Goal: Task Accomplishment & Management: Manage account settings

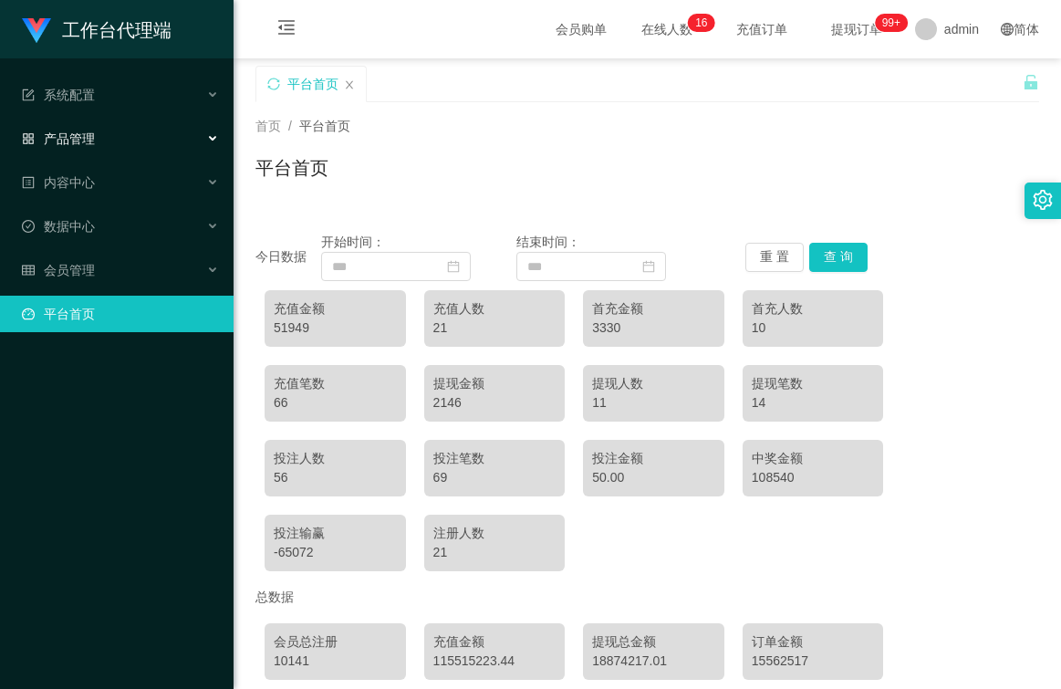
click at [112, 136] on div "产品管理" at bounding box center [116, 138] width 233 height 36
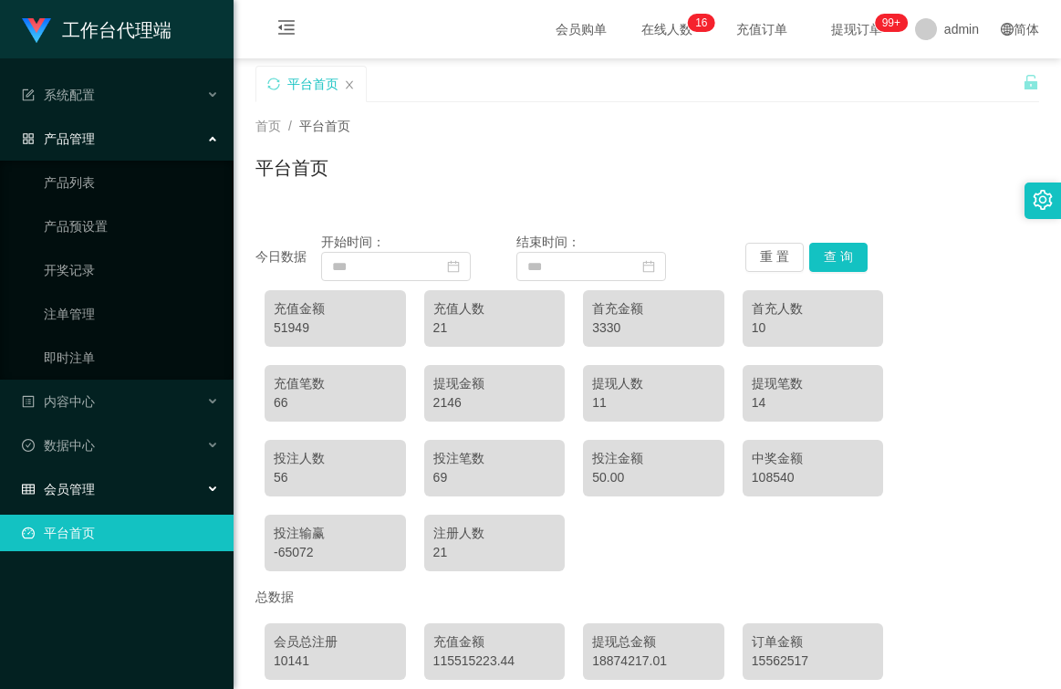
click at [107, 480] on div "会员管理" at bounding box center [116, 489] width 233 height 36
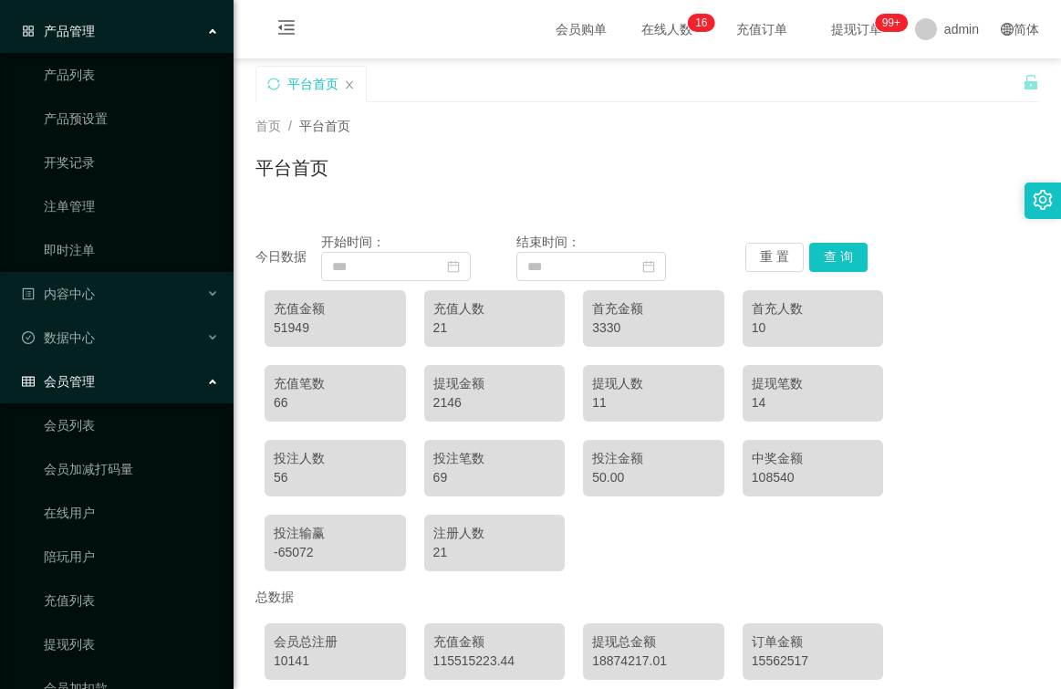
scroll to position [231, 0]
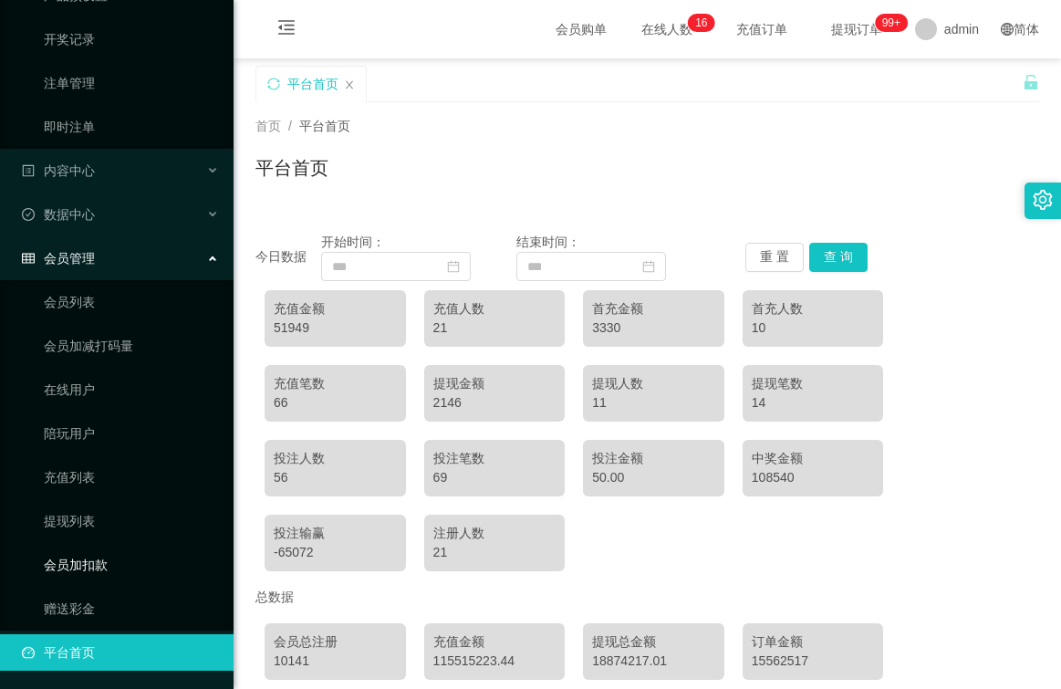
click at [88, 567] on link "会员加扣款" at bounding box center [131, 564] width 175 height 36
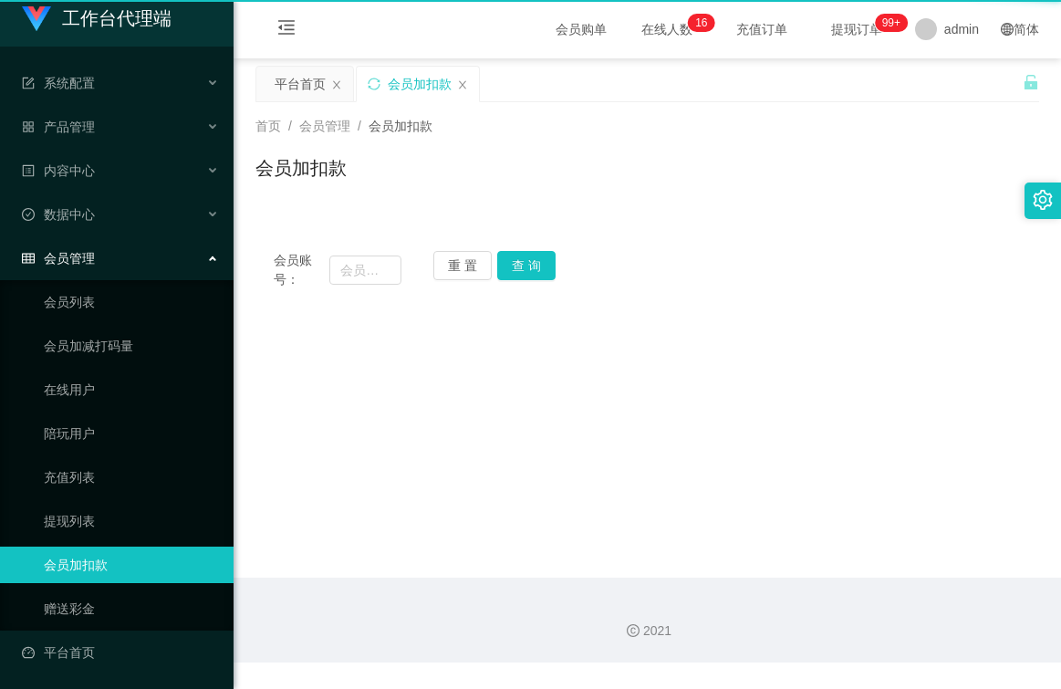
scroll to position [12, 0]
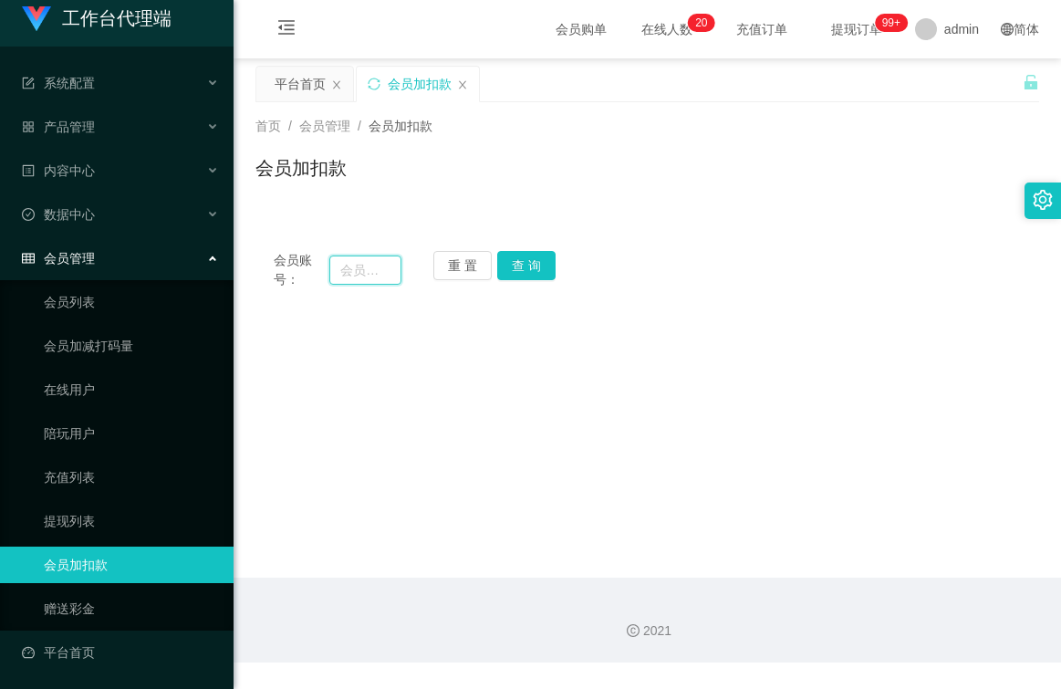
click at [380, 273] on input "text" at bounding box center [365, 269] width 72 height 29
click at [361, 269] on input "at" at bounding box center [365, 269] width 72 height 29
drag, startPoint x: 387, startPoint y: 270, endPoint x: 267, endPoint y: 284, distance: 120.2
click at [267, 284] on div "会员账号： alextan00 重 置 查 询" at bounding box center [646, 270] width 783 height 38
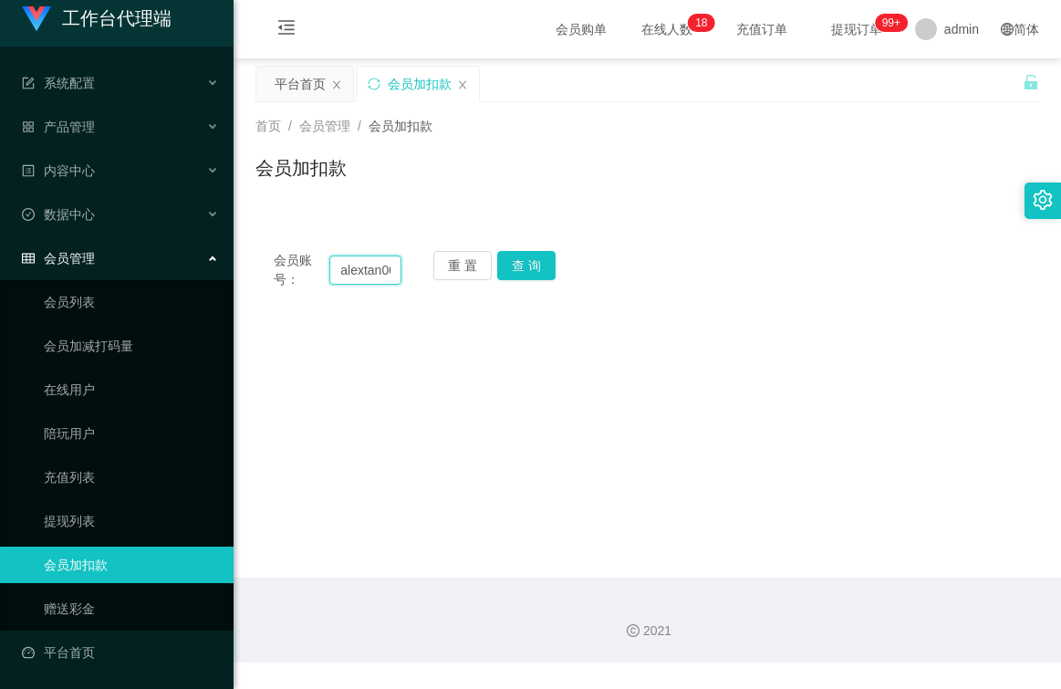
type input "alextan00"
click at [362, 275] on input "alextan00" at bounding box center [365, 269] width 72 height 29
drag, startPoint x: 349, startPoint y: 264, endPoint x: 355, endPoint y: 280, distance: 16.4
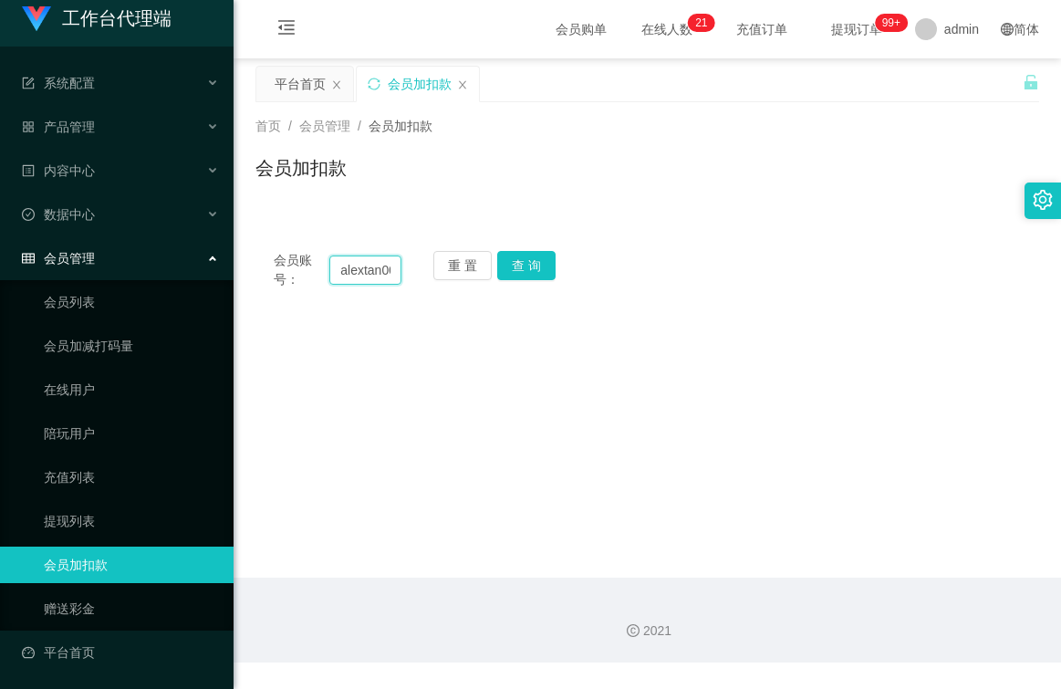
click at [373, 275] on input "alextan00" at bounding box center [365, 269] width 72 height 29
click at [369, 265] on input "alextan00" at bounding box center [365, 269] width 72 height 29
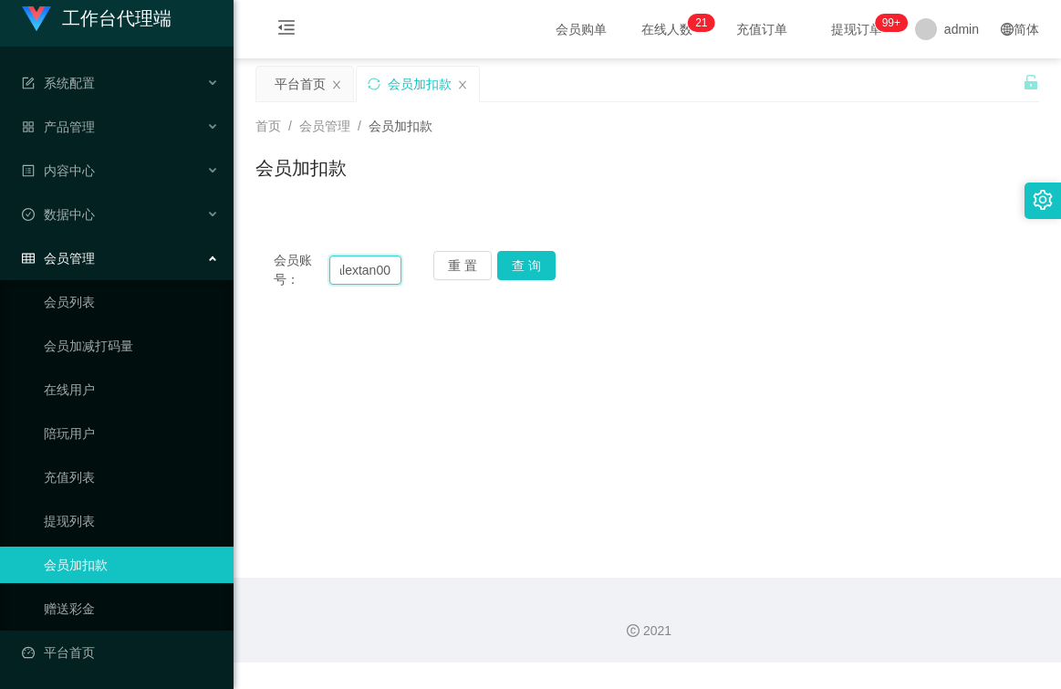
click at [369, 265] on input "alextan00" at bounding box center [365, 269] width 72 height 29
click at [513, 268] on button "查 询" at bounding box center [526, 265] width 58 height 29
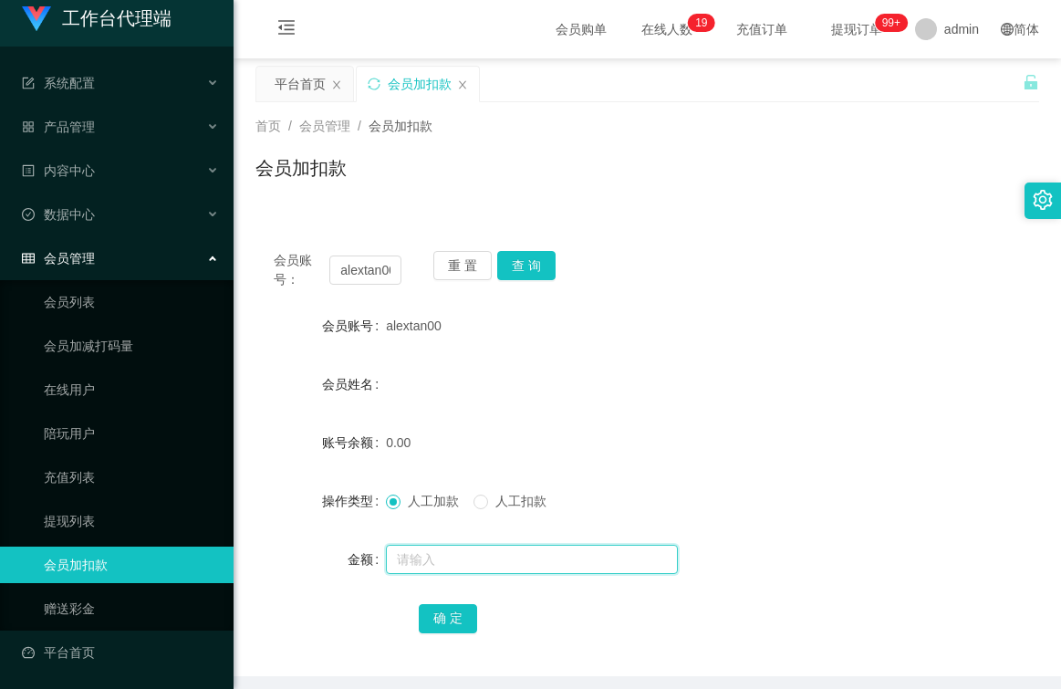
click at [439, 554] on input "text" at bounding box center [532, 558] width 292 height 29
type input "100"
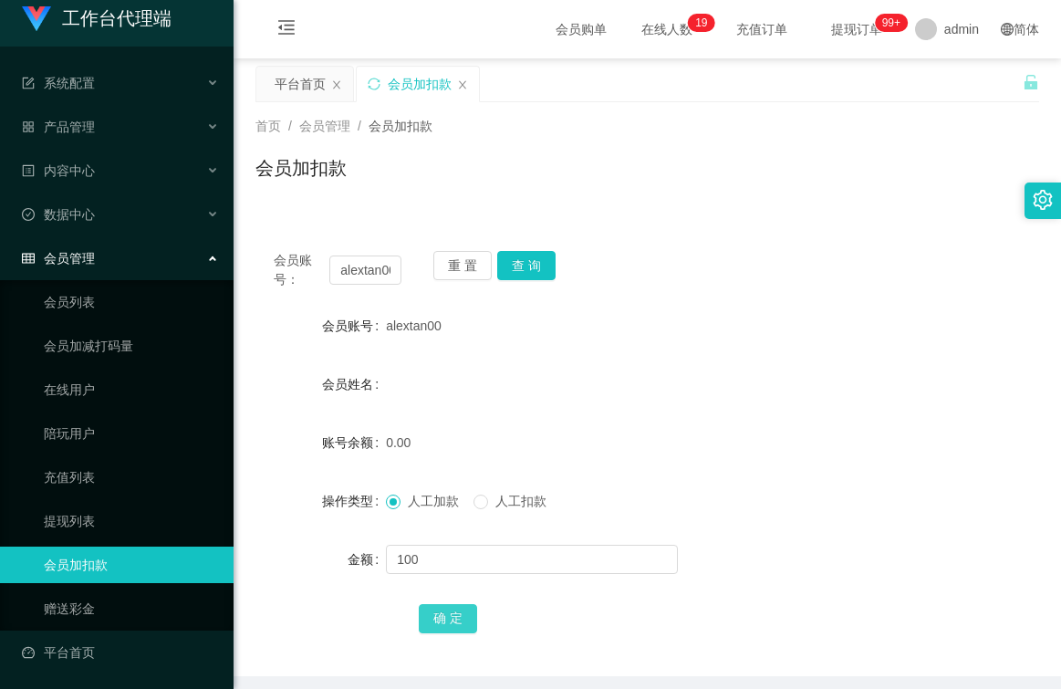
click at [447, 611] on button "确 定" at bounding box center [448, 618] width 58 height 29
click at [935, 557] on div "金额" at bounding box center [646, 559] width 783 height 36
click at [85, 128] on span "产品管理" at bounding box center [58, 126] width 73 height 15
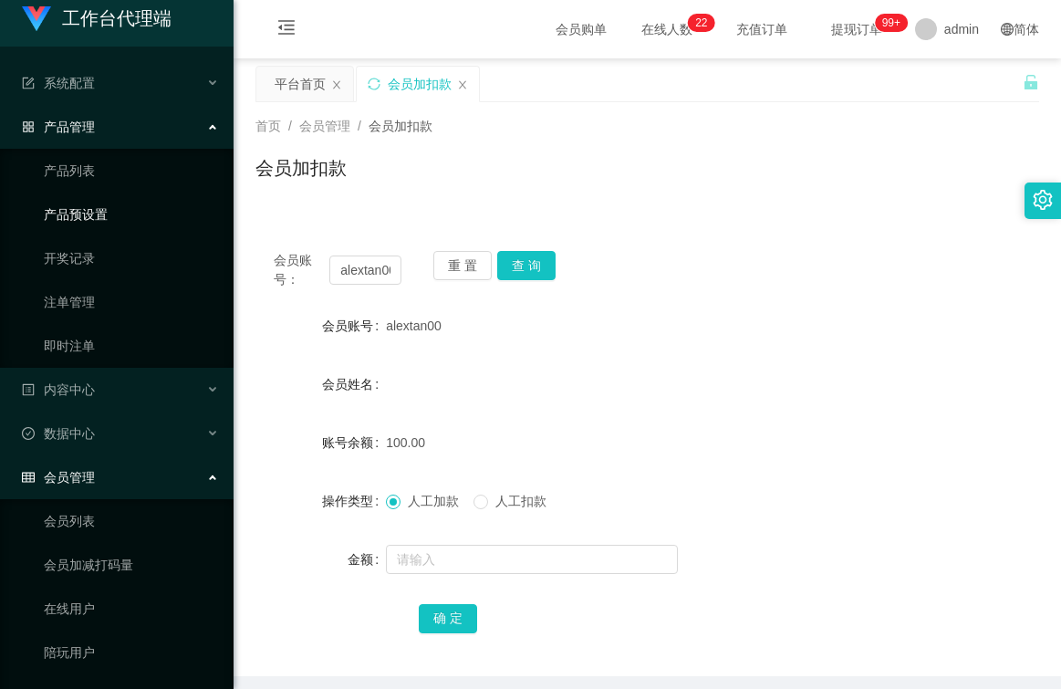
click at [125, 216] on link "产品预设置" at bounding box center [131, 214] width 175 height 36
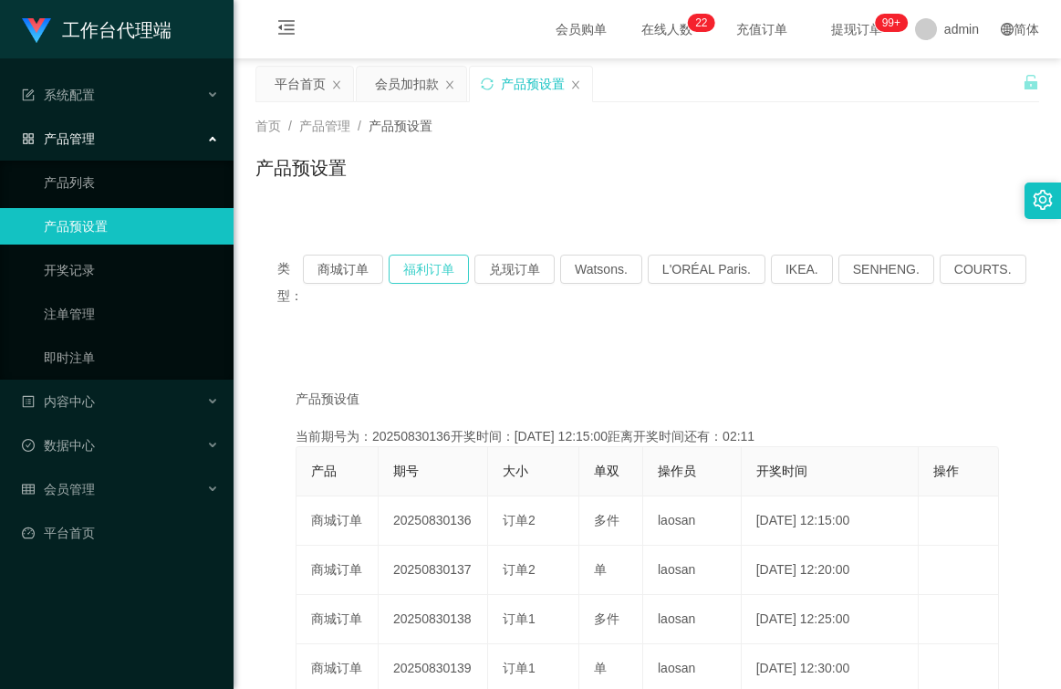
click at [447, 267] on button "福利订单" at bounding box center [428, 268] width 80 height 29
click at [434, 265] on button "福利订单" at bounding box center [428, 268] width 80 height 29
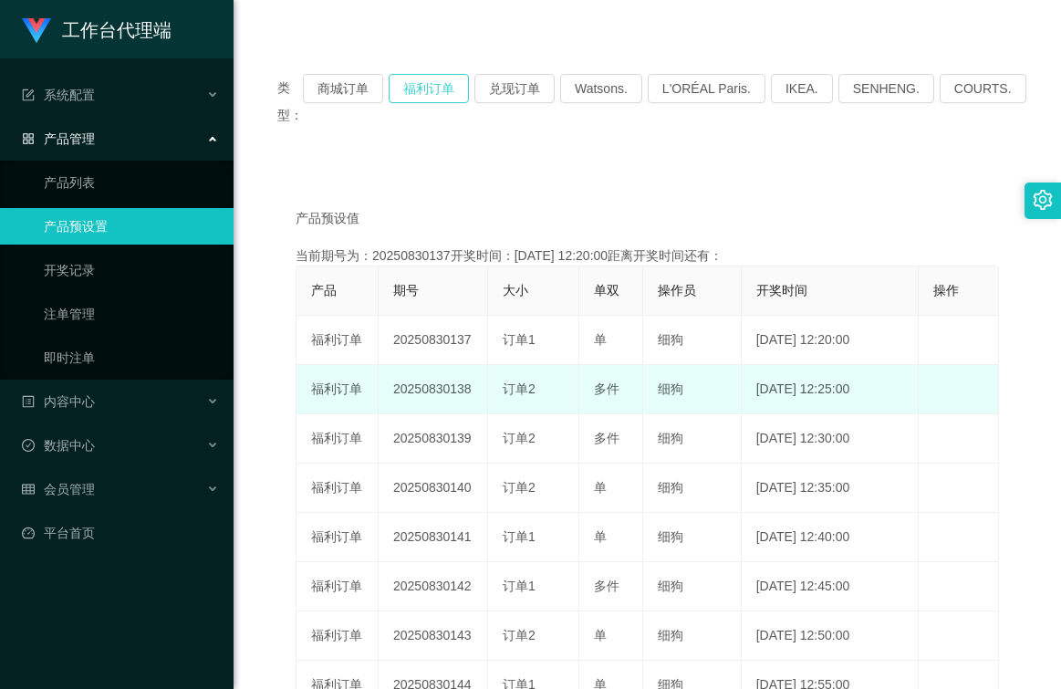
scroll to position [182, 0]
drag, startPoint x: 469, startPoint y: 388, endPoint x: 389, endPoint y: 393, distance: 79.5
click at [389, 393] on td "20250830138" at bounding box center [432, 387] width 109 height 49
copy td "20250830138"
click at [479, 388] on td "20250830138" at bounding box center [432, 387] width 109 height 49
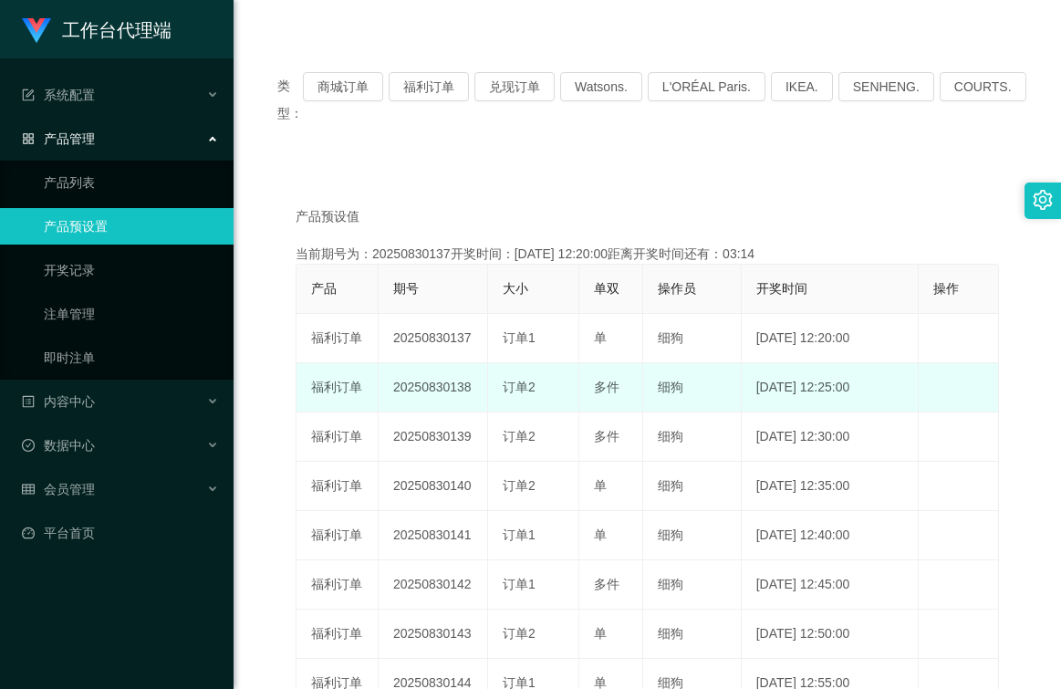
drag, startPoint x: 479, startPoint y: 388, endPoint x: 382, endPoint y: 392, distance: 96.7
click at [382, 392] on td "20250830138" at bounding box center [432, 387] width 109 height 49
copy td "20250830138"
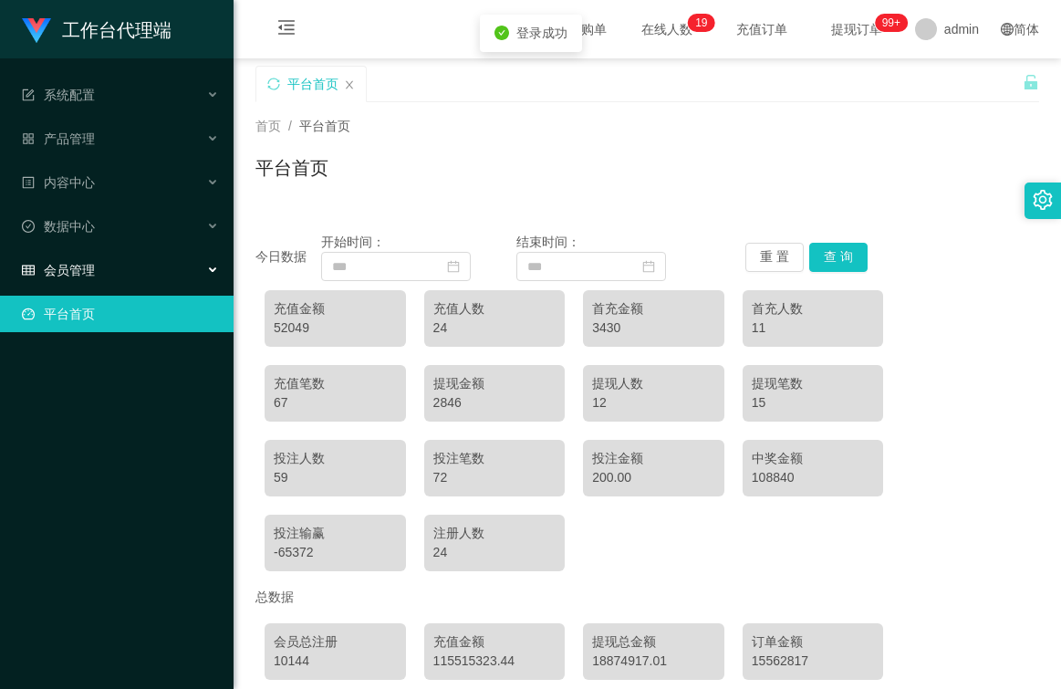
click at [98, 269] on div "会员管理" at bounding box center [116, 270] width 233 height 36
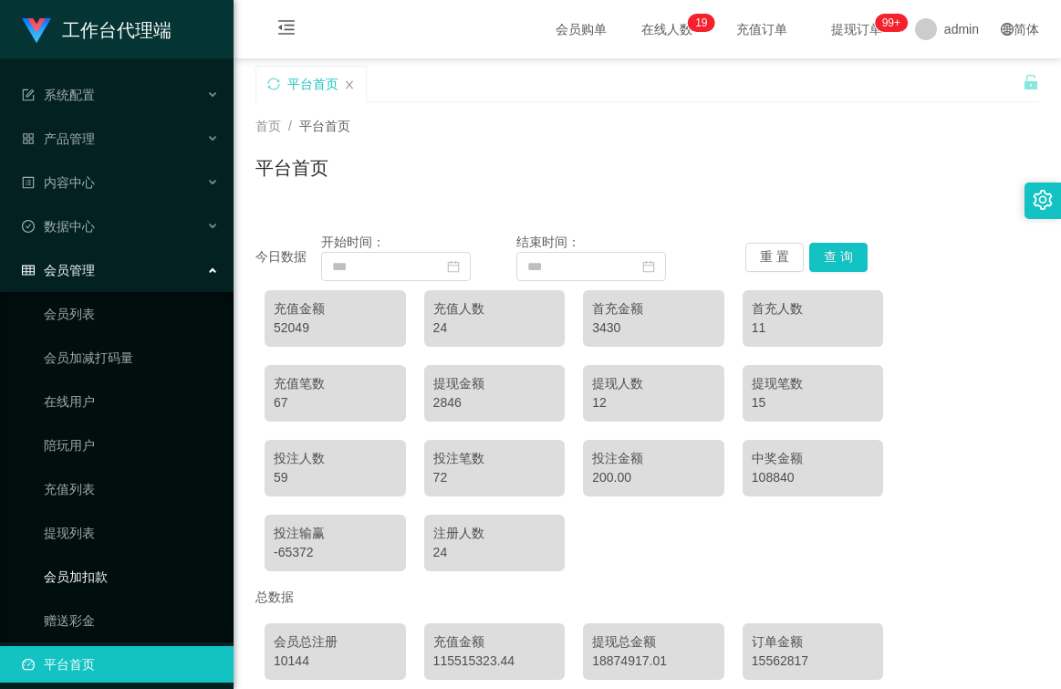
click at [94, 572] on link "会员加扣款" at bounding box center [131, 576] width 175 height 36
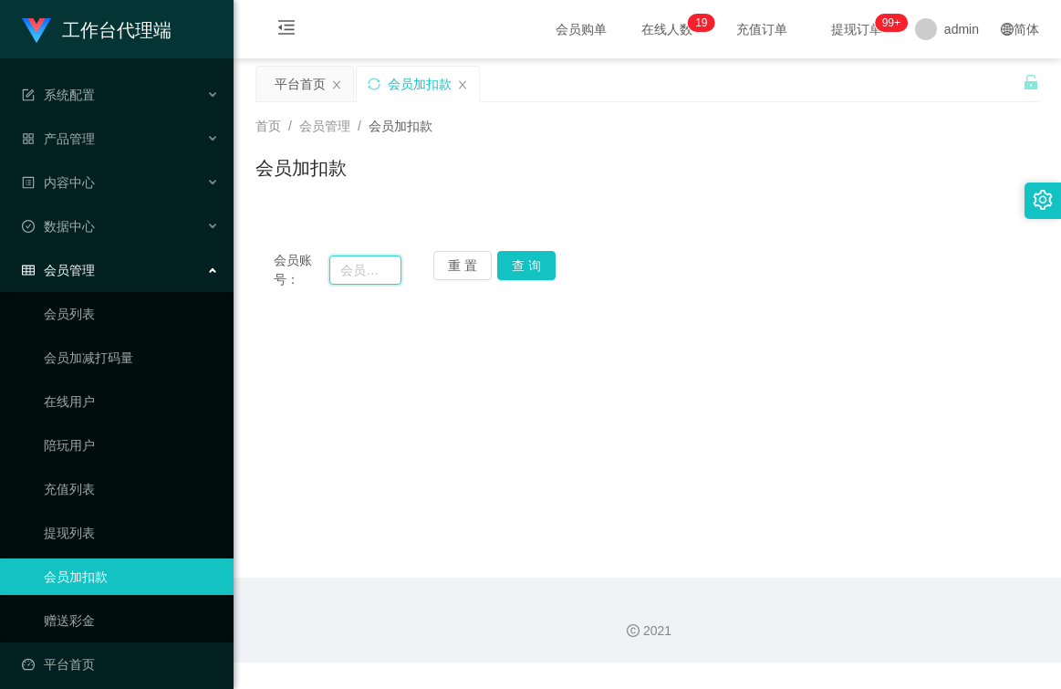
click at [368, 264] on input "text" at bounding box center [365, 269] width 72 height 29
click at [357, 275] on input "text" at bounding box center [365, 269] width 72 height 29
type input "alextan00"
click at [522, 271] on button "查 询" at bounding box center [526, 265] width 58 height 29
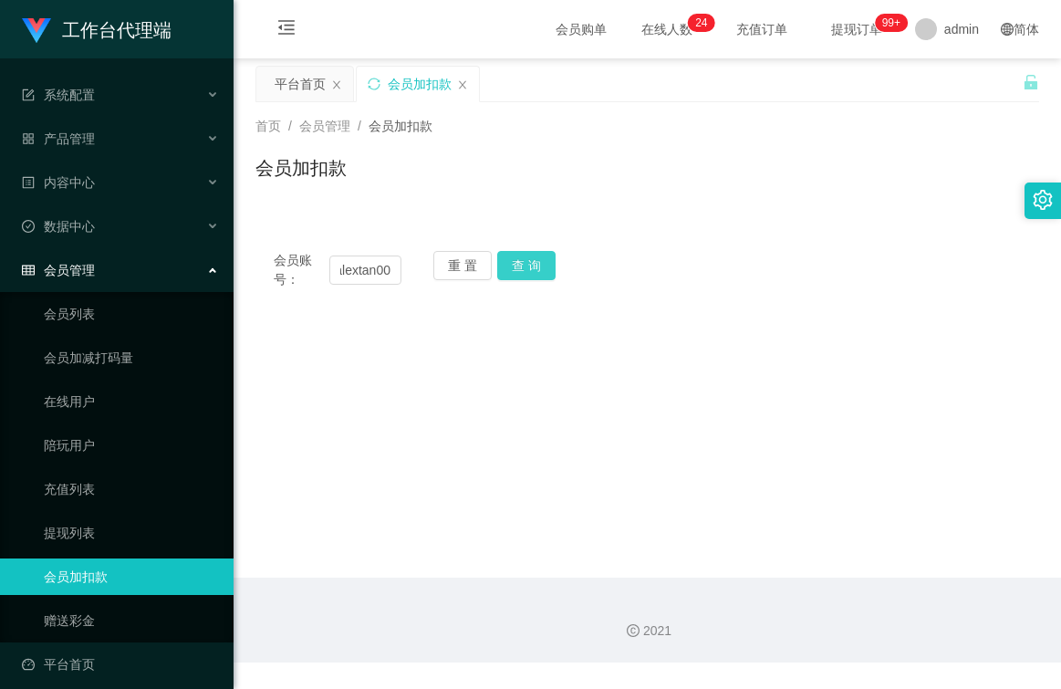
scroll to position [0, 0]
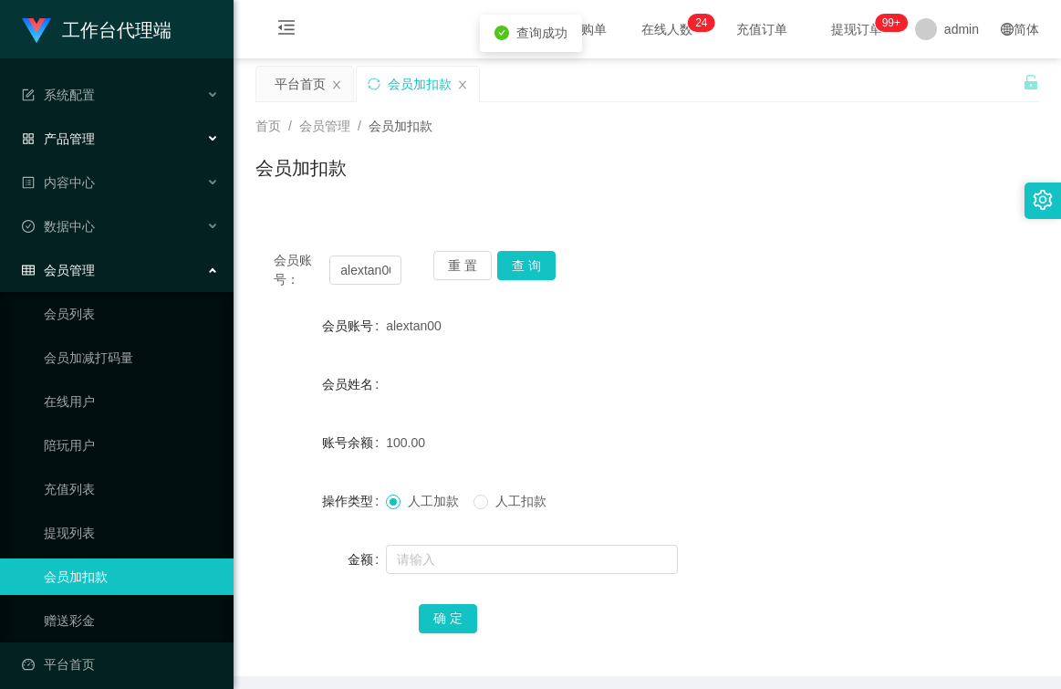
click at [98, 140] on div "产品管理" at bounding box center [116, 138] width 233 height 36
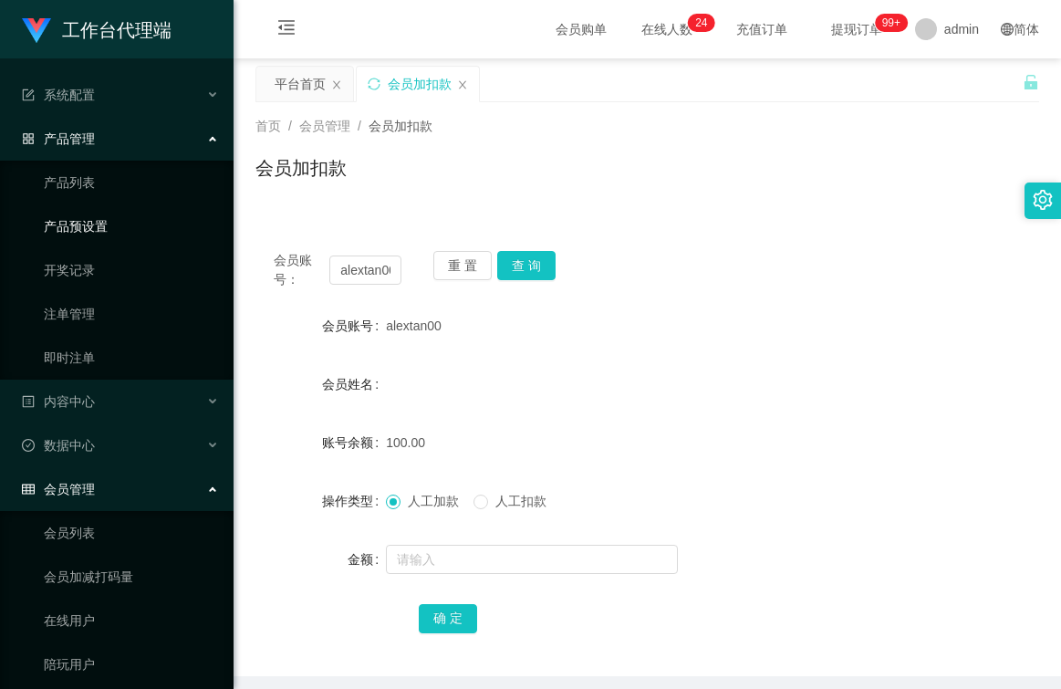
click at [121, 232] on link "产品预设置" at bounding box center [131, 226] width 175 height 36
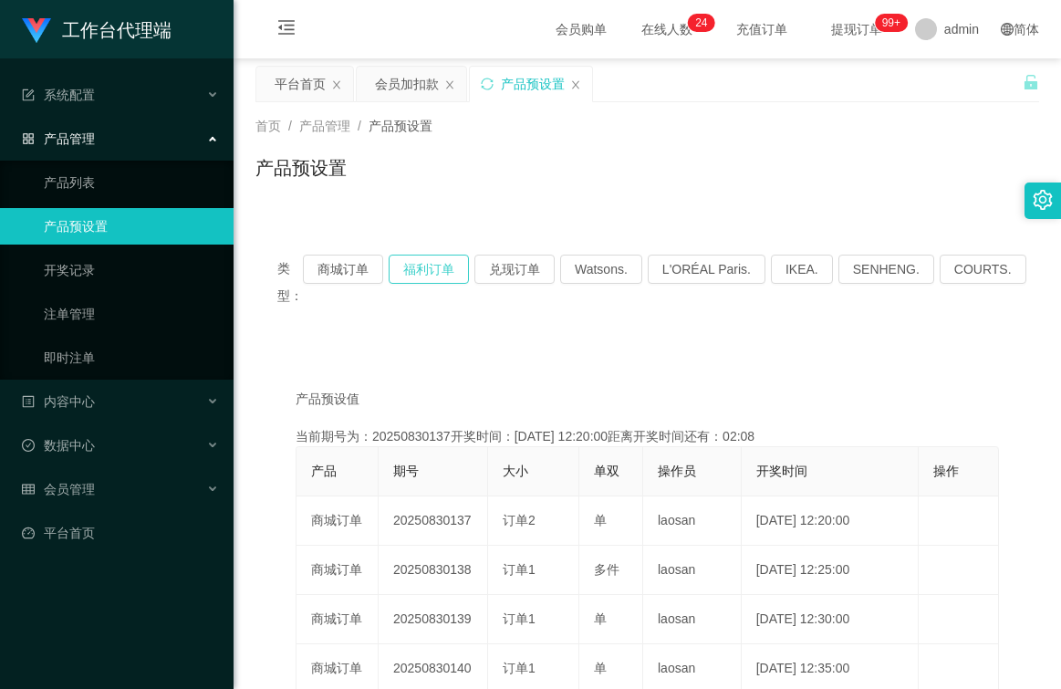
click at [423, 268] on button "福利订单" at bounding box center [428, 268] width 80 height 29
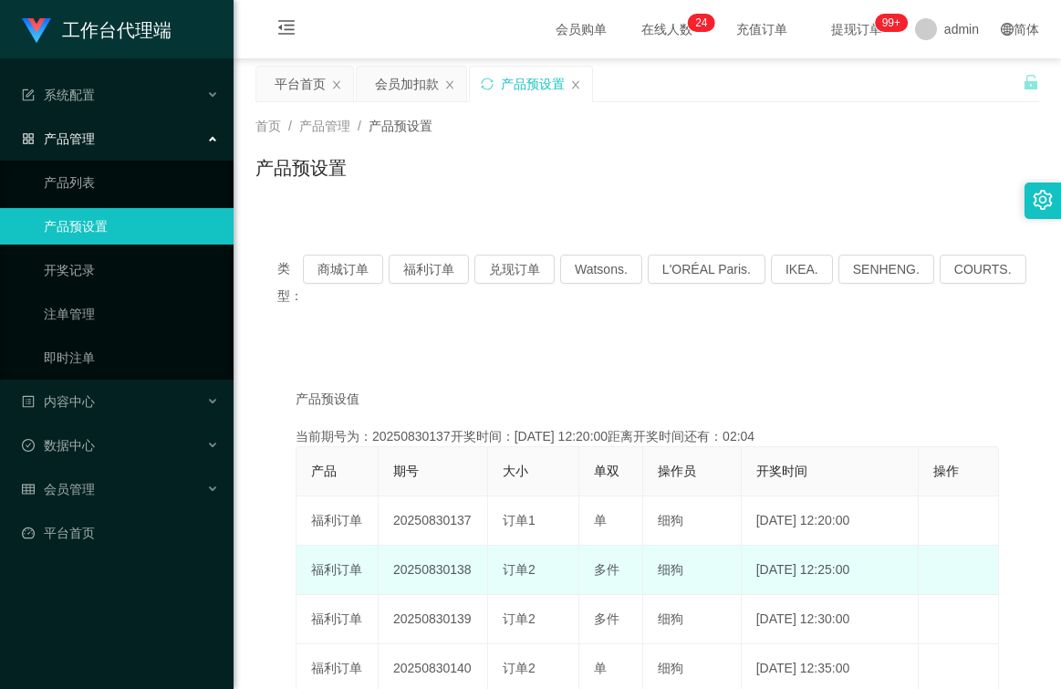
click at [444, 566] on td "20250830138" at bounding box center [432, 569] width 109 height 49
drag, startPoint x: 444, startPoint y: 566, endPoint x: 430, endPoint y: 569, distance: 14.8
click at [430, 569] on td "20250830138" at bounding box center [432, 569] width 109 height 49
drag, startPoint x: 476, startPoint y: 570, endPoint x: 399, endPoint y: 572, distance: 76.6
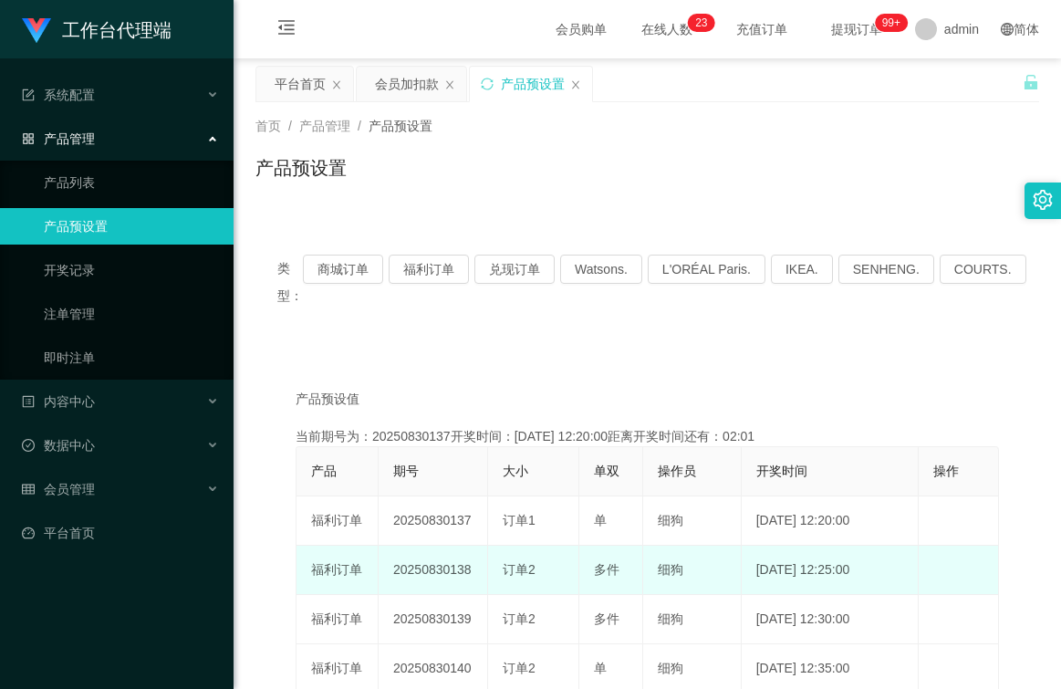
click at [399, 572] on td "20250830138" at bounding box center [432, 569] width 109 height 49
drag, startPoint x: 399, startPoint y: 572, endPoint x: 450, endPoint y: 570, distance: 50.2
click at [450, 570] on td "20250830138" at bounding box center [432, 569] width 109 height 49
drag, startPoint x: 471, startPoint y: 567, endPoint x: 385, endPoint y: 575, distance: 87.0
click at [385, 575] on td "20250830138" at bounding box center [432, 569] width 109 height 49
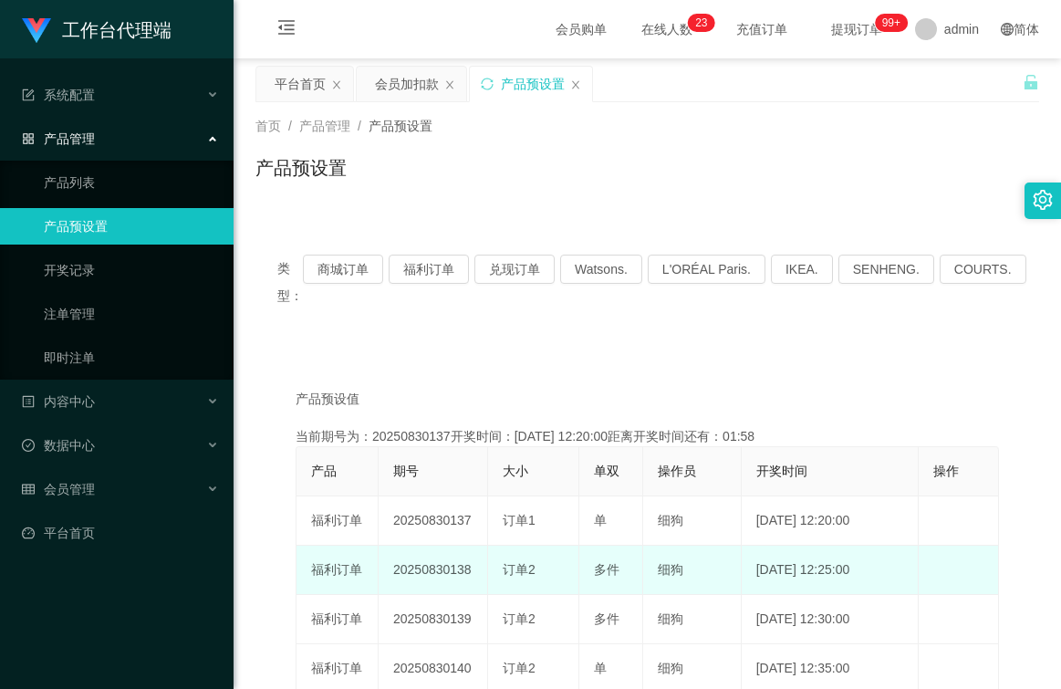
drag, startPoint x: 385, startPoint y: 575, endPoint x: 428, endPoint y: 574, distance: 42.9
copy td "20250830138"
click at [418, 564] on td "20250830138" at bounding box center [432, 569] width 109 height 49
drag, startPoint x: 468, startPoint y: 568, endPoint x: 385, endPoint y: 570, distance: 83.0
click at [385, 570] on td "20250830138" at bounding box center [432, 569] width 109 height 49
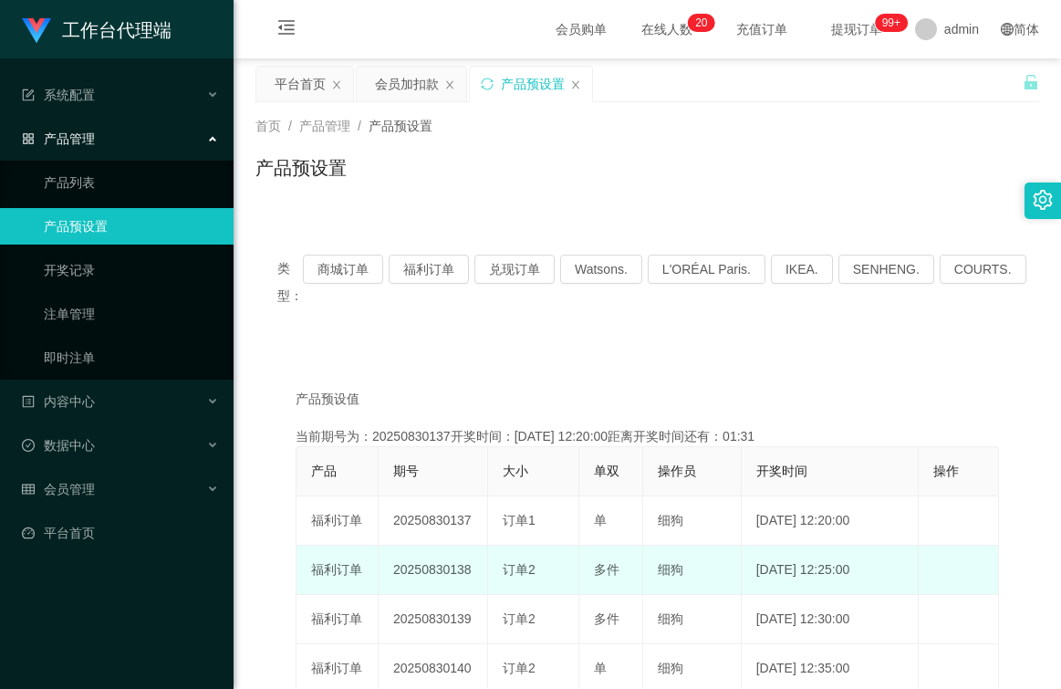
drag, startPoint x: 385, startPoint y: 570, endPoint x: 434, endPoint y: 574, distance: 49.4
click at [442, 573] on td "20250830138" at bounding box center [432, 569] width 109 height 49
drag, startPoint x: 470, startPoint y: 571, endPoint x: 394, endPoint y: 576, distance: 75.9
click at [394, 576] on td "20250830138" at bounding box center [432, 569] width 109 height 49
drag, startPoint x: 394, startPoint y: 576, endPoint x: 413, endPoint y: 574, distance: 19.3
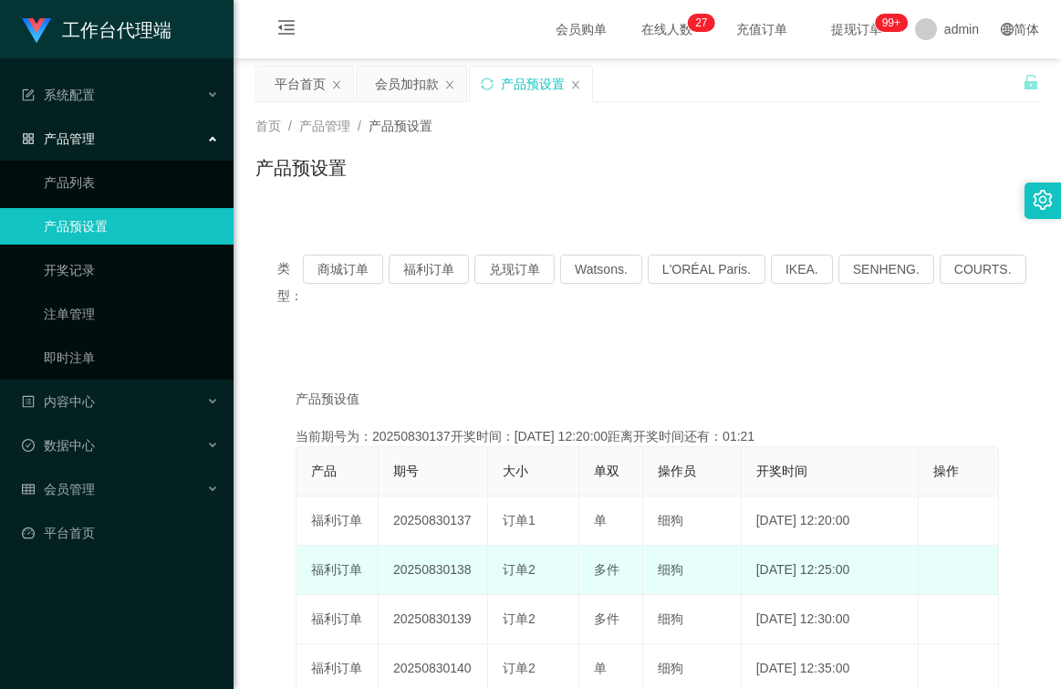
click at [454, 565] on td "20250830138" at bounding box center [432, 569] width 109 height 49
drag, startPoint x: 454, startPoint y: 565, endPoint x: 443, endPoint y: 570, distance: 11.9
click at [433, 568] on td "20250830138" at bounding box center [432, 569] width 109 height 49
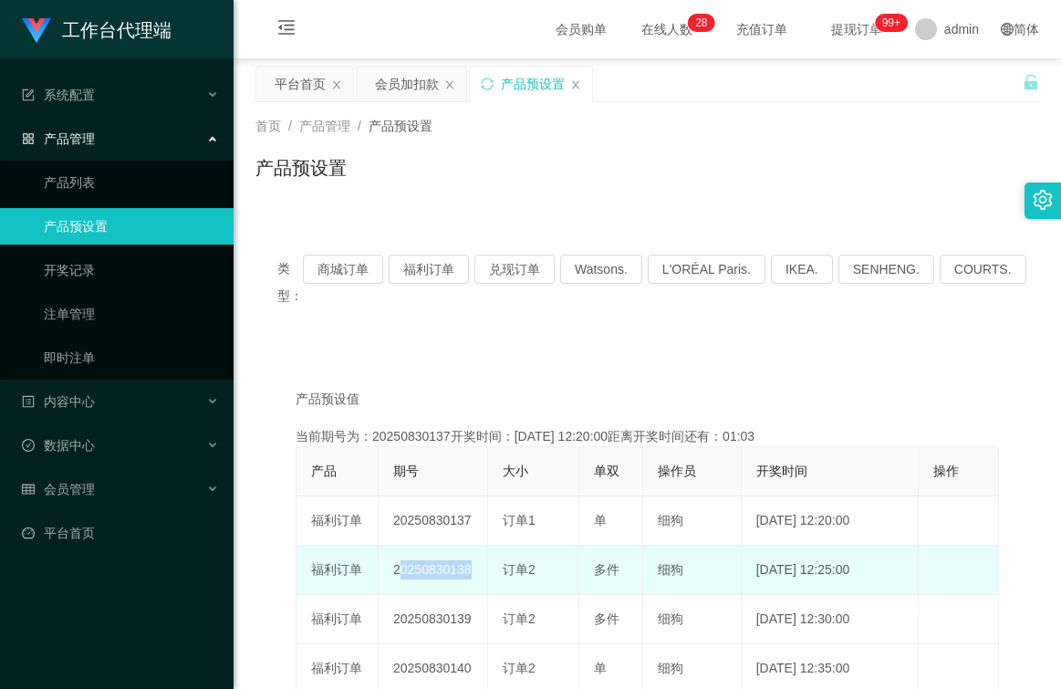
drag, startPoint x: 465, startPoint y: 570, endPoint x: 367, endPoint y: 573, distance: 98.5
click at [367, 573] on tr "福利订单 20250830138 订单2 多件 细狗 [DATE] 12:25:00 编 辑 限制投注" at bounding box center [647, 569] width 702 height 49
drag, startPoint x: 367, startPoint y: 573, endPoint x: 473, endPoint y: 568, distance: 106.8
click at [471, 569] on td "20250830138" at bounding box center [432, 569] width 109 height 49
drag, startPoint x: 473, startPoint y: 568, endPoint x: 392, endPoint y: 568, distance: 81.2
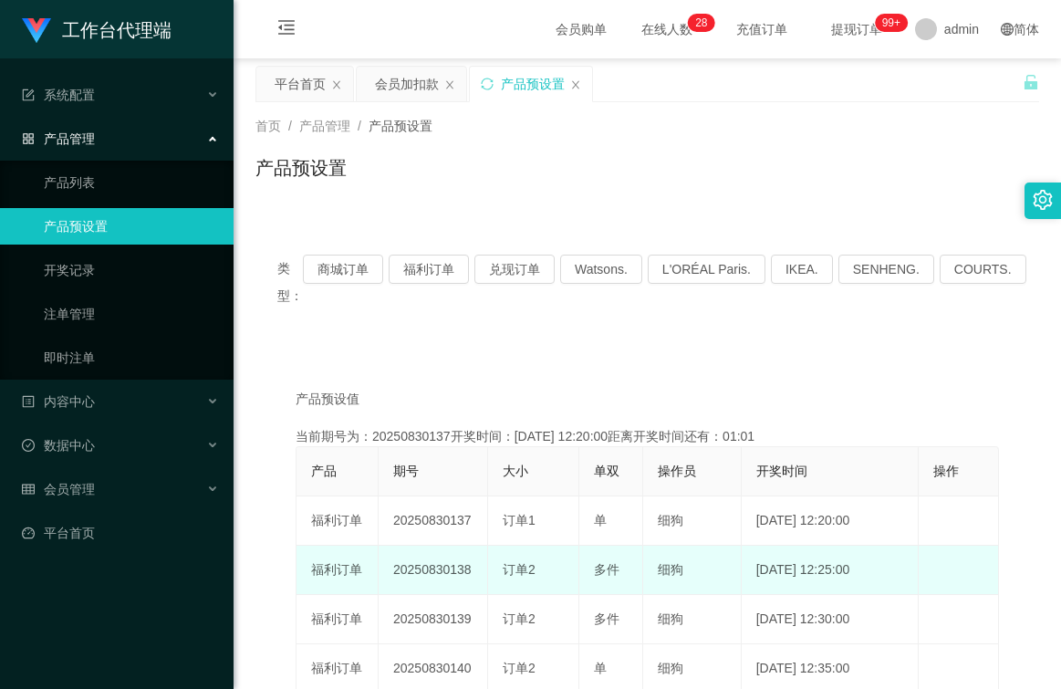
click at [392, 568] on td "20250830138" at bounding box center [432, 569] width 109 height 49
copy td "20250830138"
click at [473, 567] on td "20250830138" at bounding box center [432, 569] width 109 height 49
drag, startPoint x: 473, startPoint y: 567, endPoint x: 394, endPoint y: 572, distance: 79.5
click at [394, 572] on td "20250830138" at bounding box center [432, 569] width 109 height 49
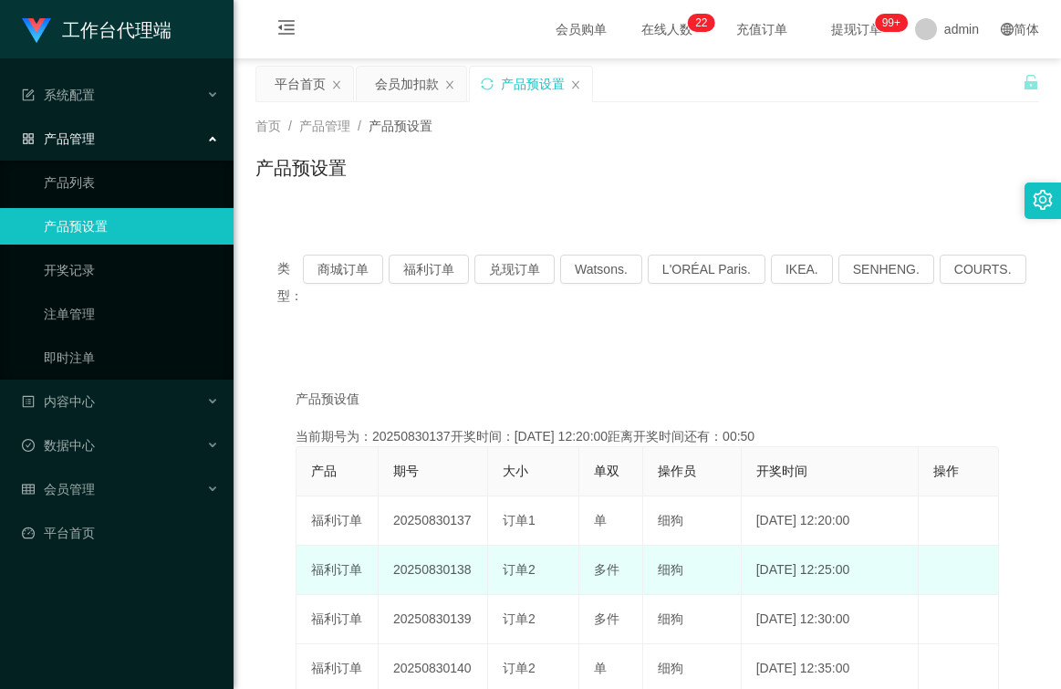
copy td "20250830138"
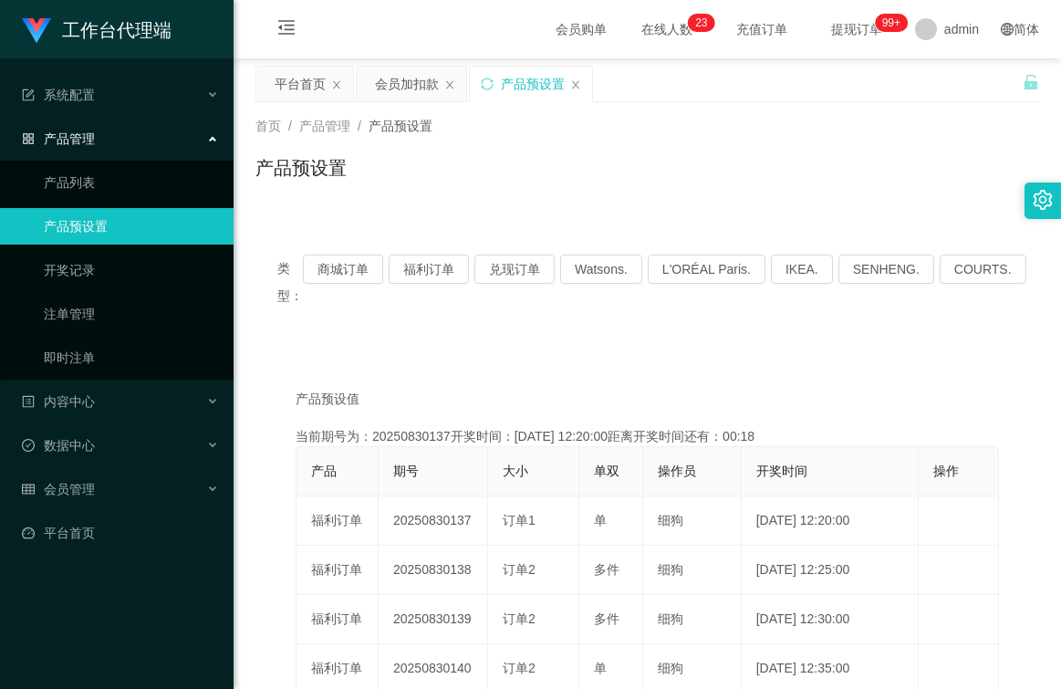
click at [462, 402] on div "产品预设值 添加期号" at bounding box center [646, 398] width 703 height 19
drag, startPoint x: 97, startPoint y: 487, endPoint x: 100, endPoint y: 461, distance: 25.8
click at [96, 487] on div "会员管理" at bounding box center [116, 489] width 233 height 36
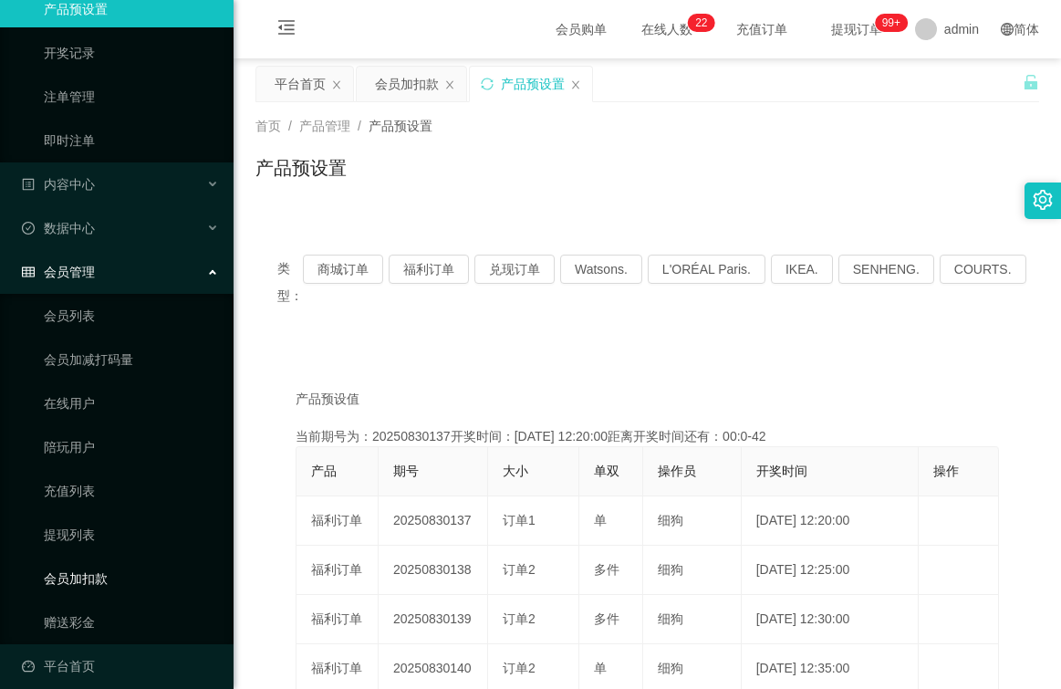
scroll to position [231, 0]
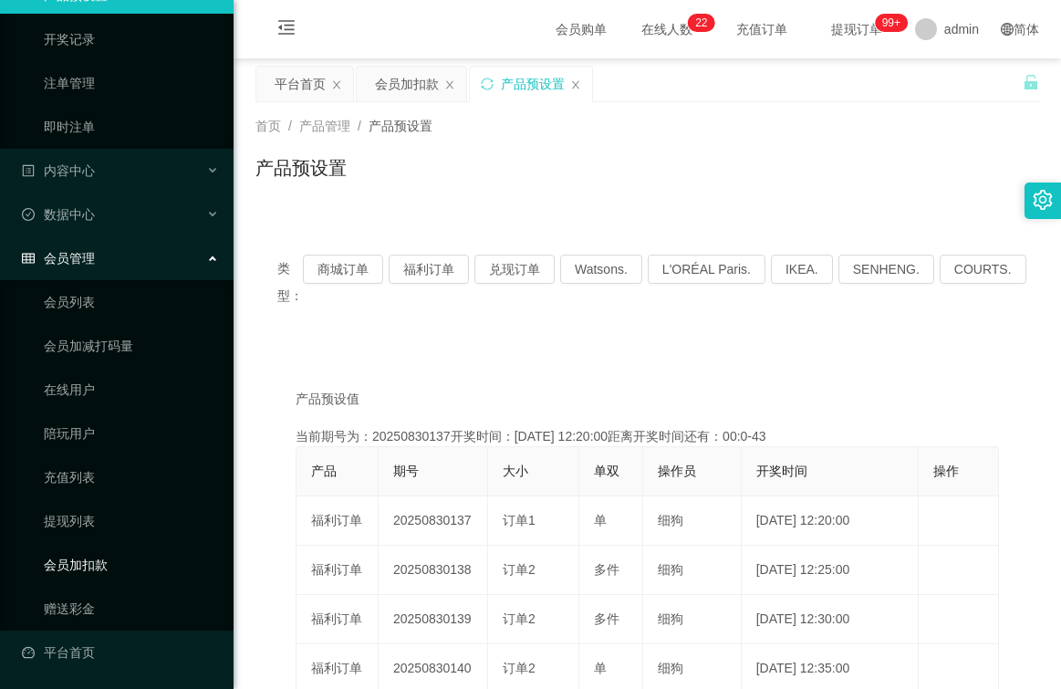
click at [100, 566] on link "会员加扣款" at bounding box center [131, 564] width 175 height 36
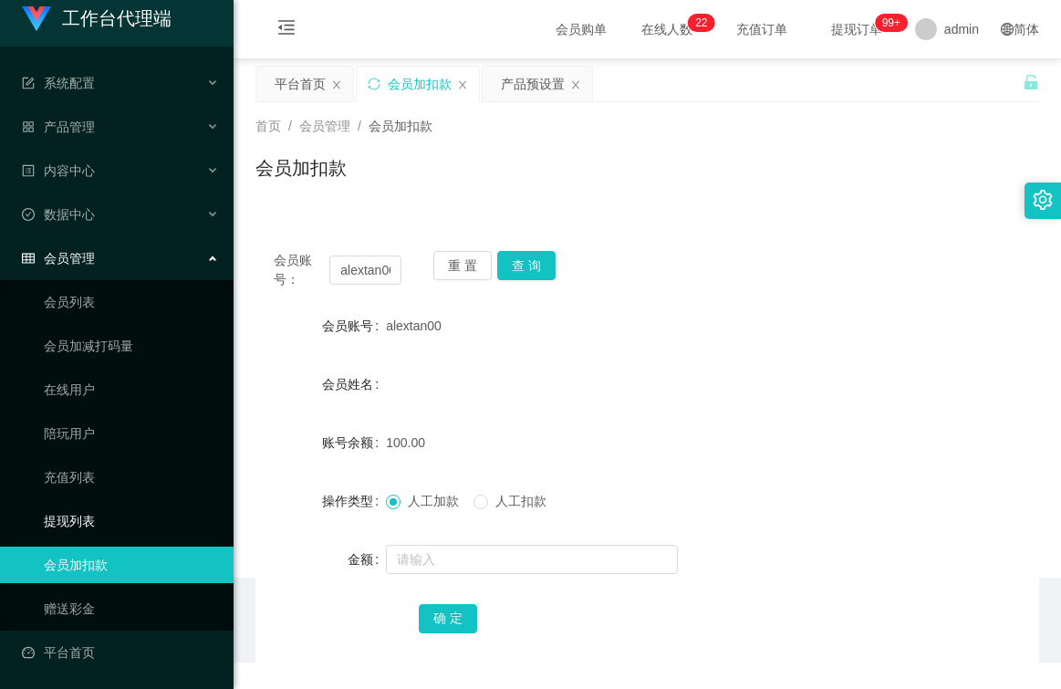
scroll to position [12, 0]
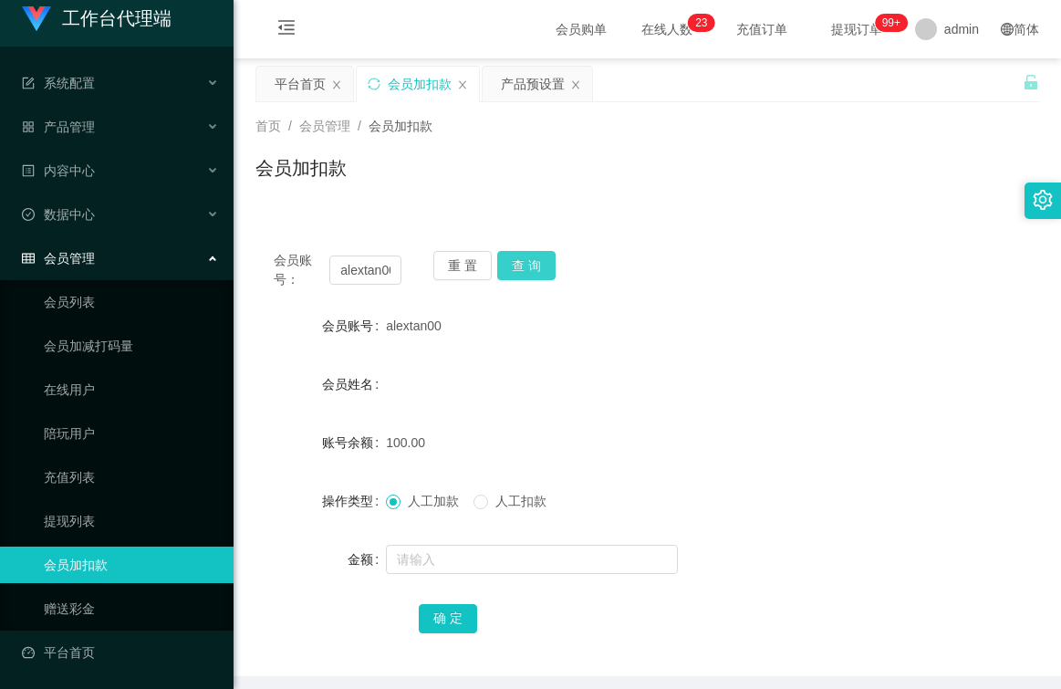
click at [522, 266] on button "查 询" at bounding box center [526, 265] width 58 height 29
click at [519, 254] on button "查 询" at bounding box center [526, 265] width 58 height 29
click at [514, 266] on button "查 询" at bounding box center [526, 265] width 58 height 29
click at [449, 190] on div "会员加扣款" at bounding box center [646, 175] width 783 height 42
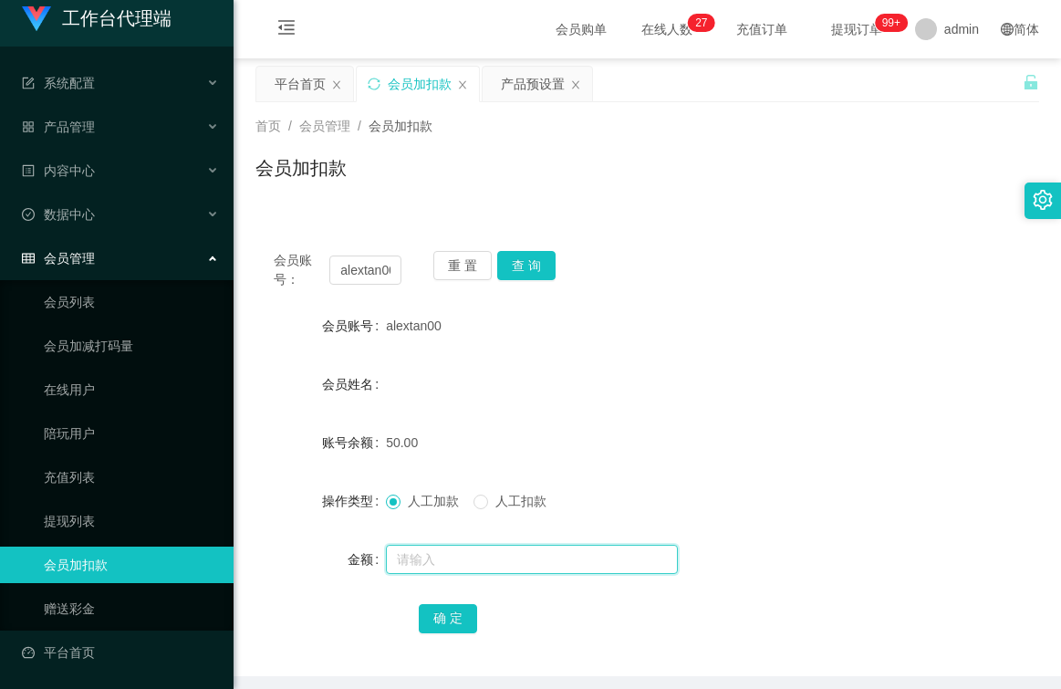
click at [470, 554] on input "text" at bounding box center [532, 558] width 292 height 29
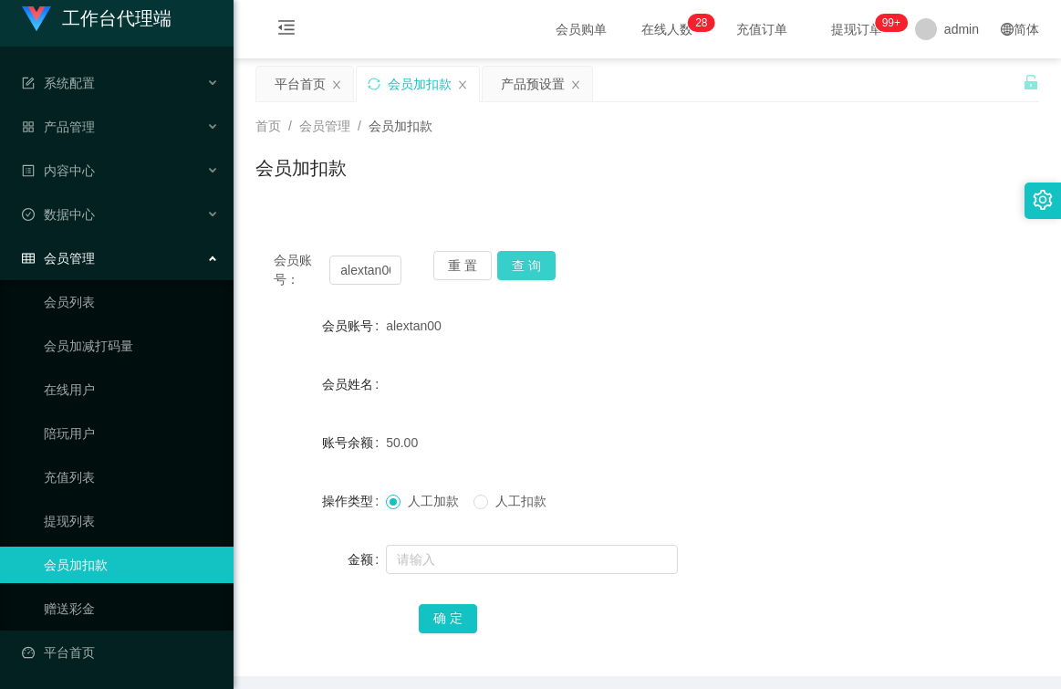
click at [530, 264] on button "查 询" at bounding box center [526, 265] width 58 height 29
click at [467, 468] on form "会员账号 alextan00 会员姓名 账号余额 50.00 操作类型 人工加款 人工扣款 金额 确 定" at bounding box center [646, 471] width 783 height 328
click at [318, 559] on div "金额" at bounding box center [320, 559] width 130 height 36
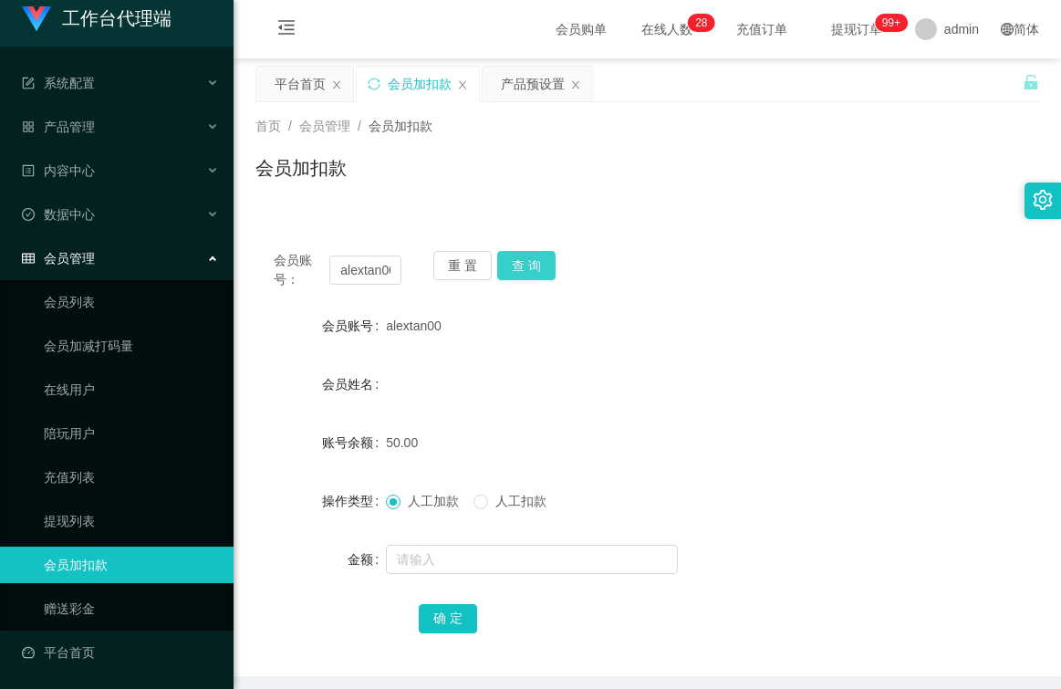
click at [536, 262] on button "查 询" at bounding box center [526, 265] width 58 height 29
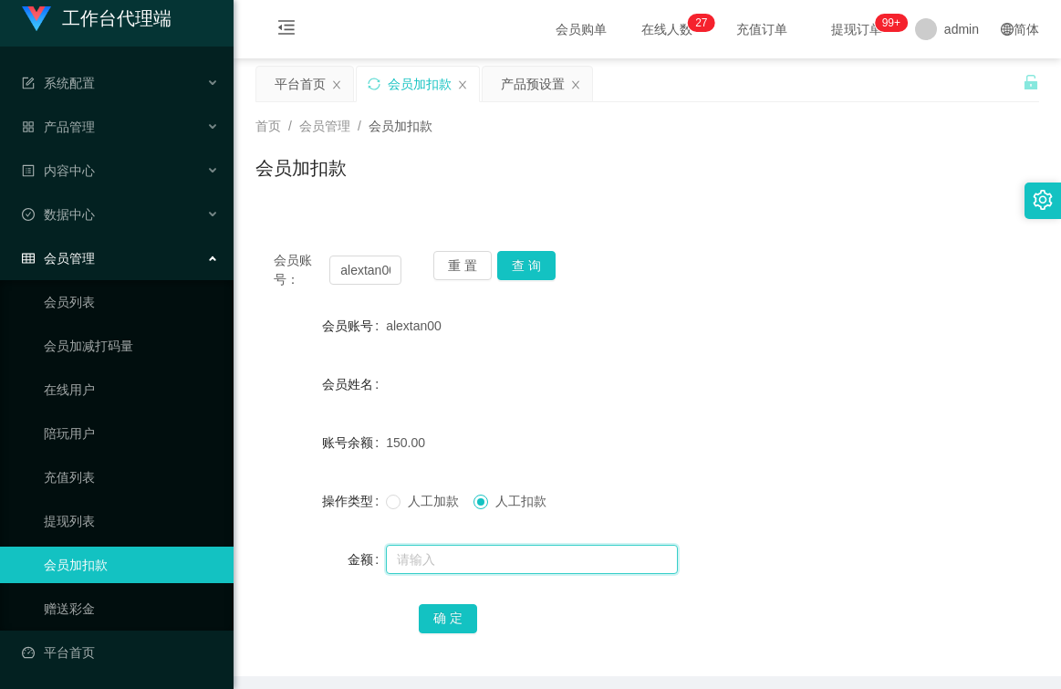
click at [460, 558] on input "text" at bounding box center [532, 558] width 292 height 29
type input "150"
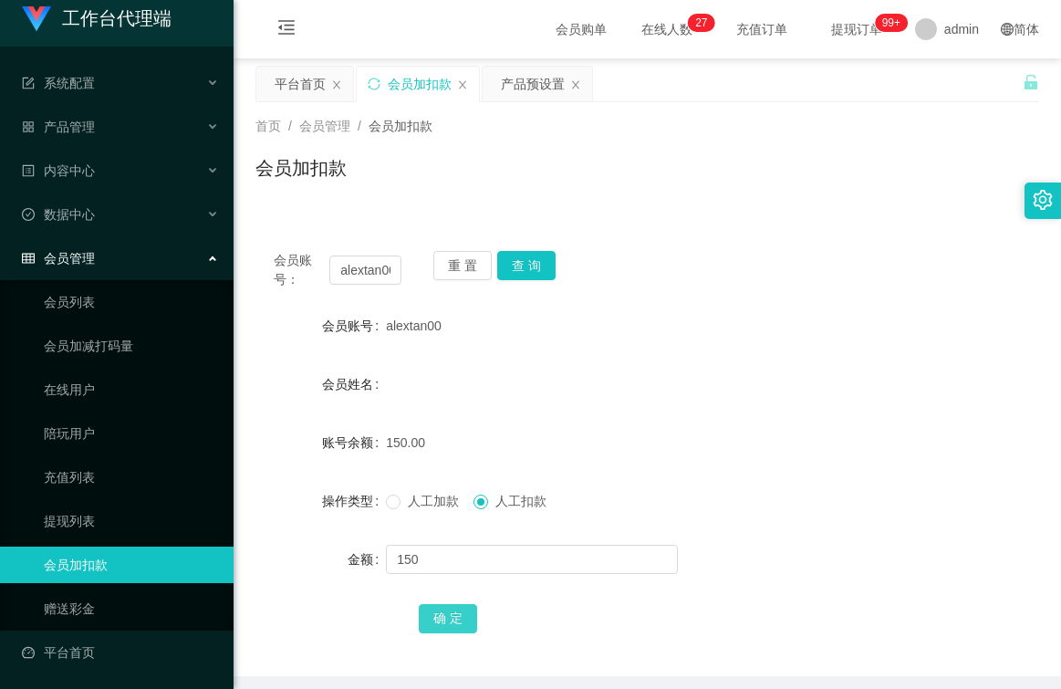
click at [451, 607] on button "确 定" at bounding box center [448, 618] width 58 height 29
click at [537, 260] on button "查 询" at bounding box center [526, 265] width 58 height 29
click at [388, 272] on input "alextan00" at bounding box center [365, 269] width 72 height 29
type input "0"
click at [388, 272] on input "0" at bounding box center [365, 269] width 72 height 29
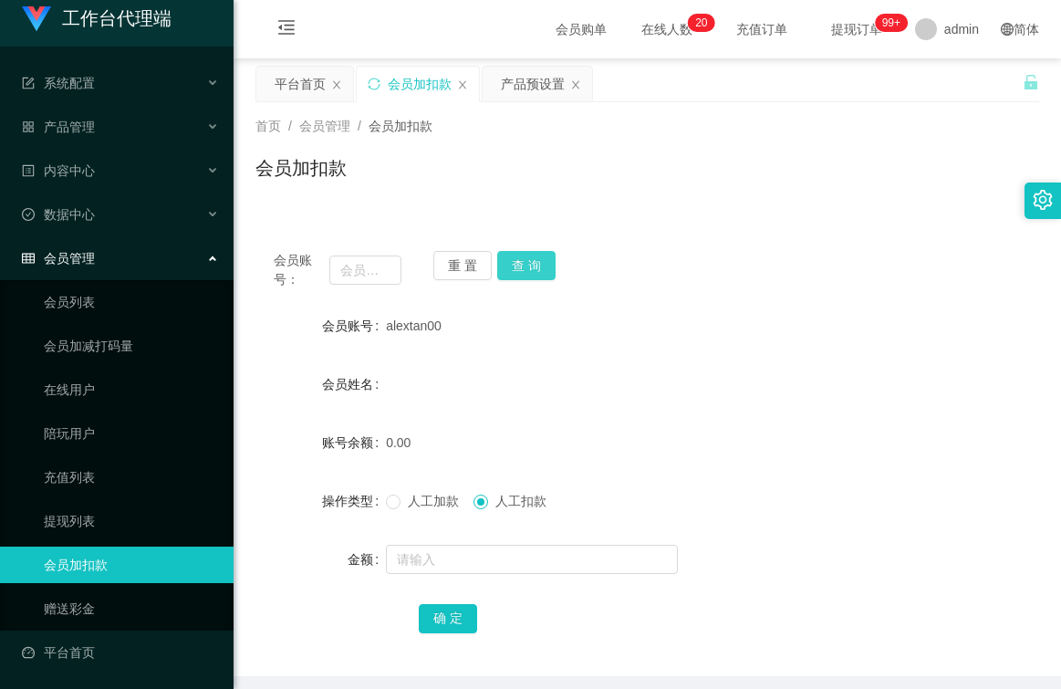
click at [523, 262] on button "查 询" at bounding box center [526, 265] width 58 height 29
click at [521, 266] on button "查 询" at bounding box center [526, 265] width 58 height 29
click at [817, 576] on div at bounding box center [614, 559] width 457 height 36
click at [104, 130] on div "产品管理" at bounding box center [116, 127] width 233 height 36
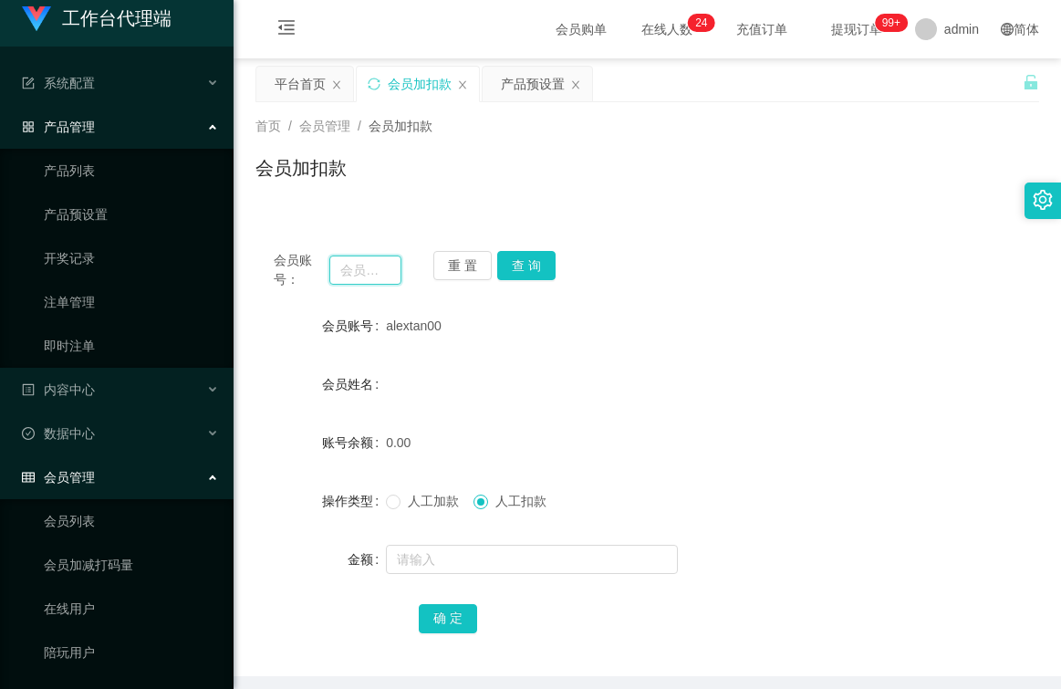
click at [384, 272] on input "text" at bounding box center [365, 269] width 72 height 29
click at [381, 262] on input "text" at bounding box center [365, 269] width 72 height 29
type input "89089108"
click at [541, 270] on button "查 询" at bounding box center [526, 265] width 58 height 29
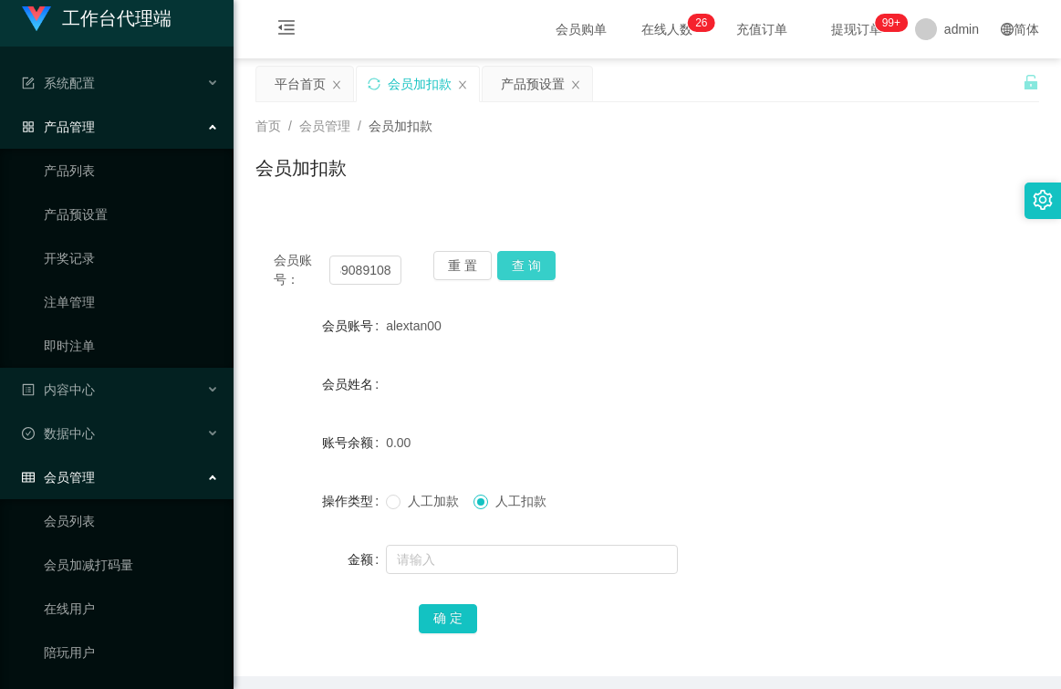
scroll to position [0, 0]
click at [396, 513] on div "人工加款 人工扣款" at bounding box center [614, 500] width 457 height 36
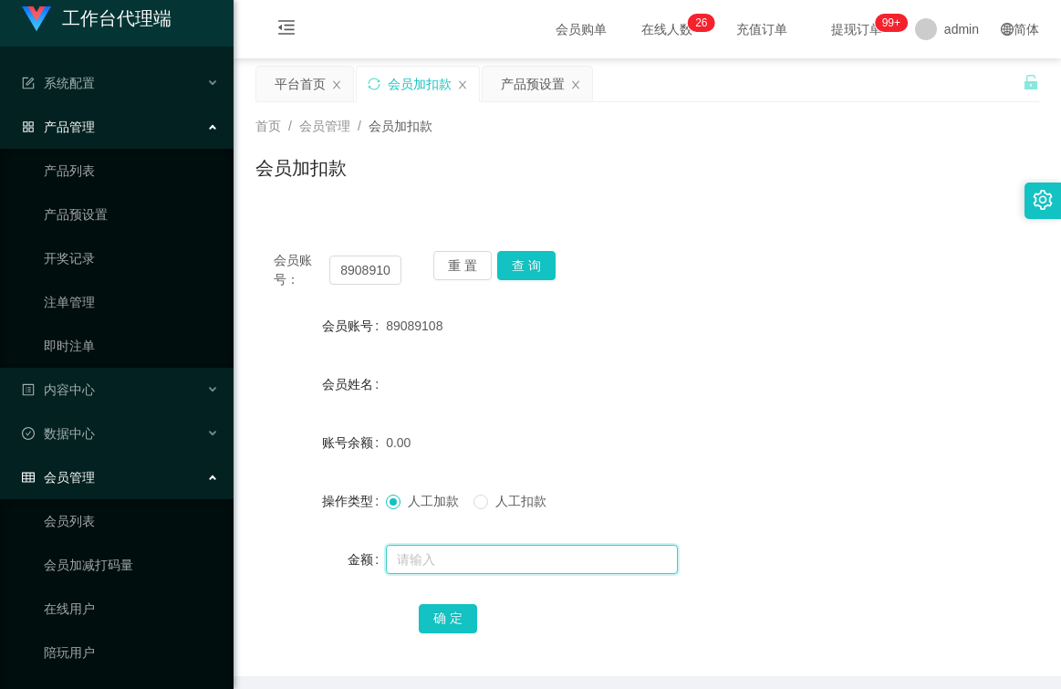
click at [440, 564] on input "text" at bounding box center [532, 558] width 292 height 29
type input "100"
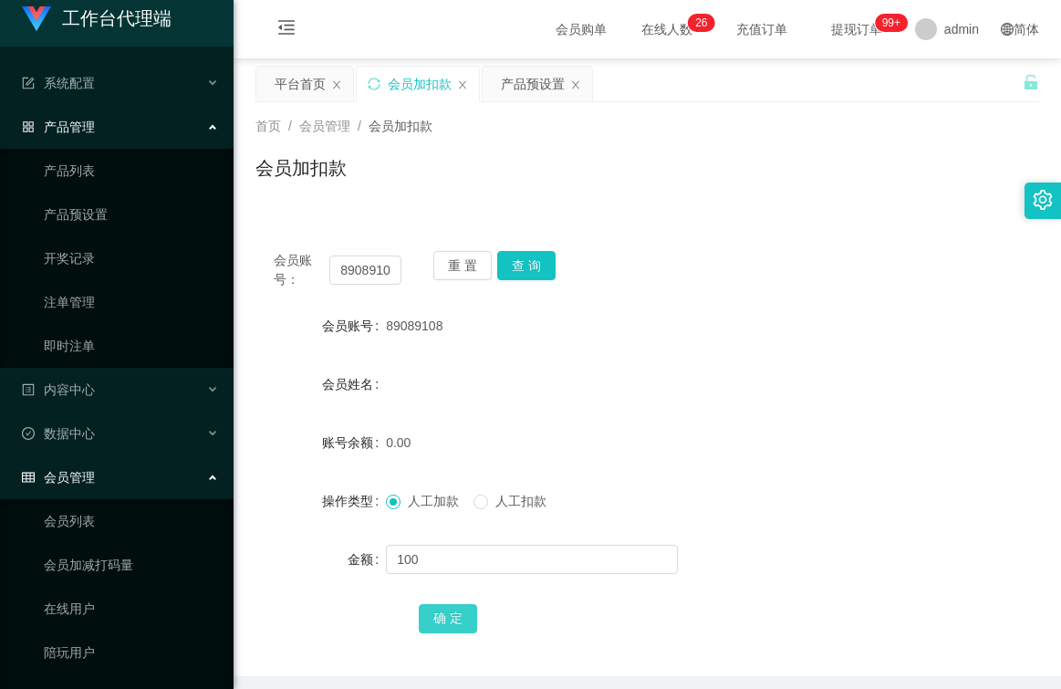
click at [440, 618] on button "确 定" at bounding box center [448, 618] width 58 height 29
click at [533, 261] on button "查 询" at bounding box center [526, 265] width 58 height 29
click at [85, 209] on link "产品预设置" at bounding box center [131, 214] width 175 height 36
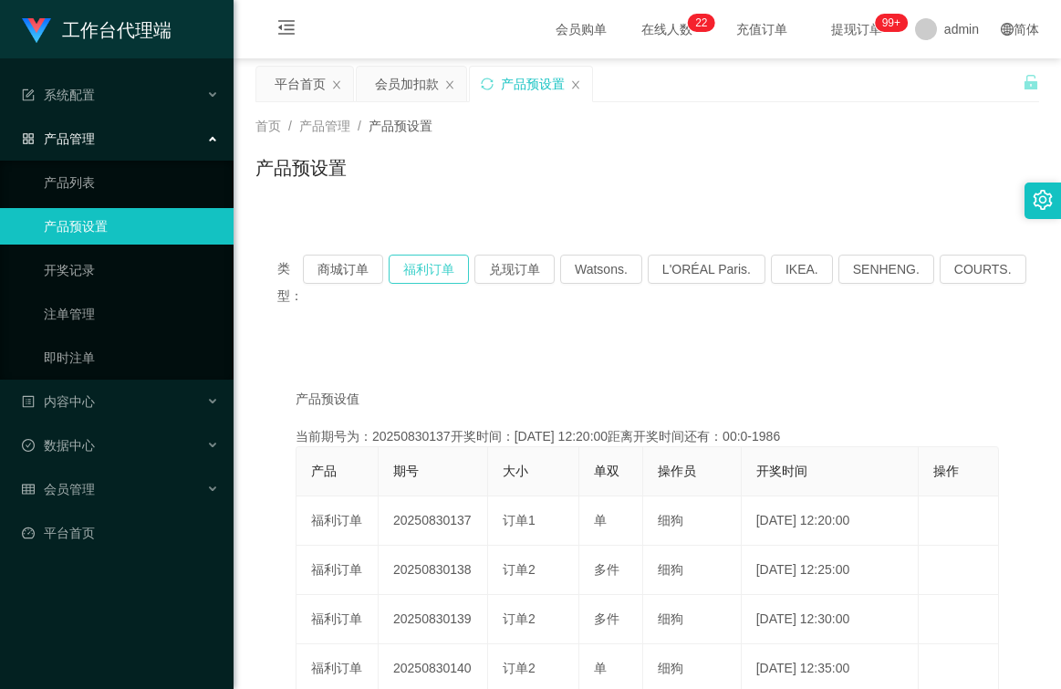
click at [443, 269] on button "福利订单" at bounding box center [428, 268] width 80 height 29
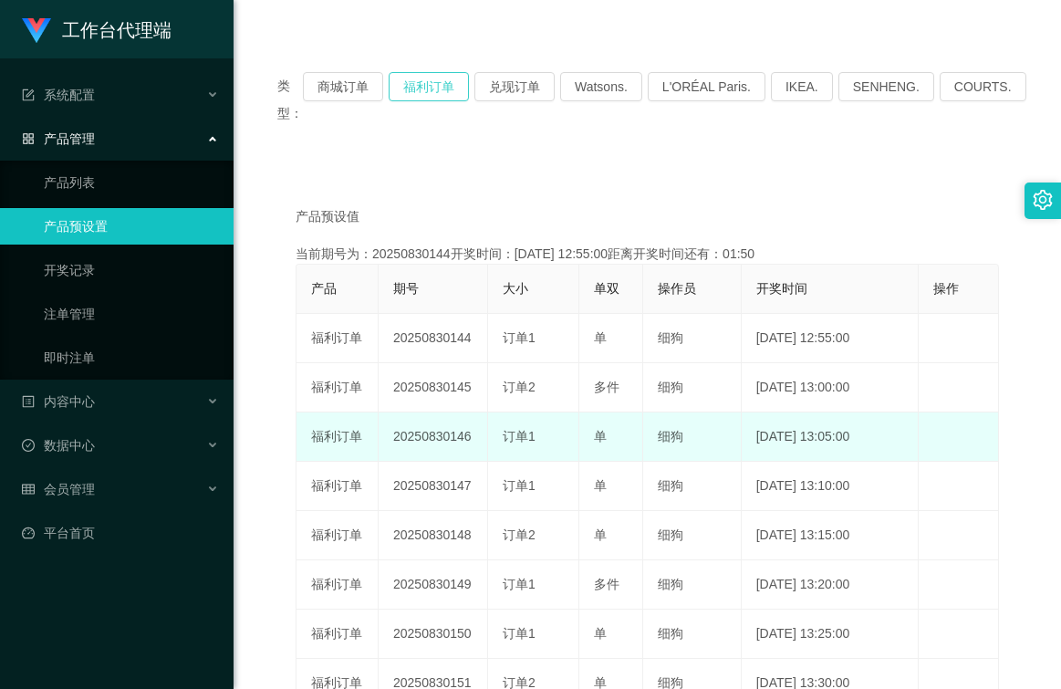
scroll to position [91, 0]
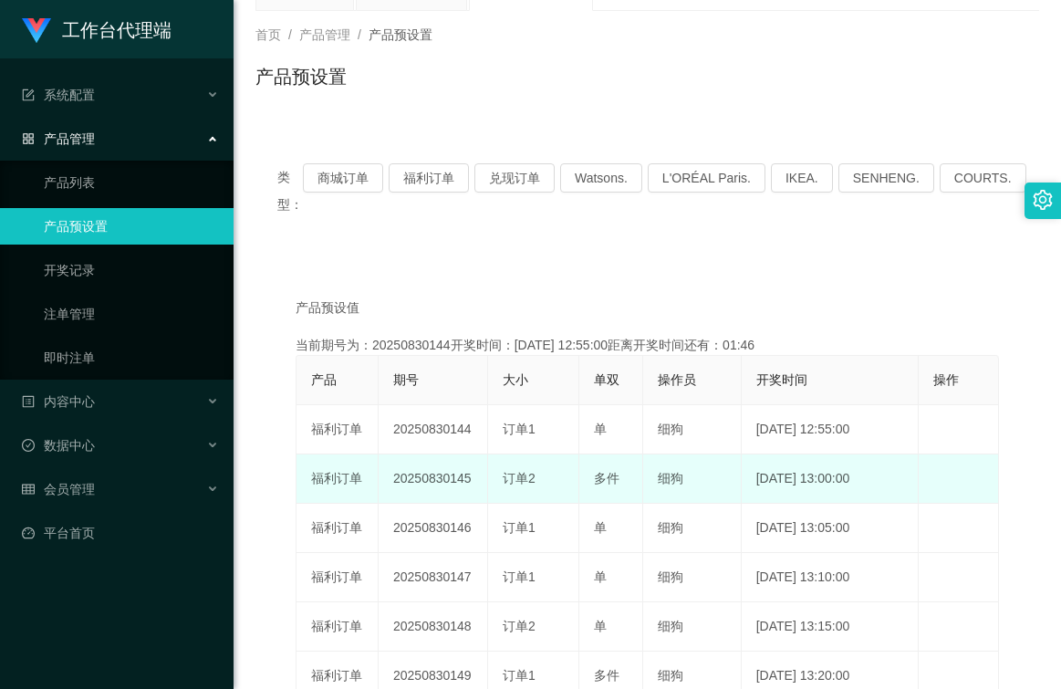
drag, startPoint x: 467, startPoint y: 478, endPoint x: 390, endPoint y: 482, distance: 76.7
click at [390, 482] on td "20250830145" at bounding box center [432, 478] width 109 height 49
copy td "20250830145"
click at [475, 475] on td "20250830145" at bounding box center [432, 478] width 109 height 49
drag, startPoint x: 475, startPoint y: 475, endPoint x: 387, endPoint y: 475, distance: 88.5
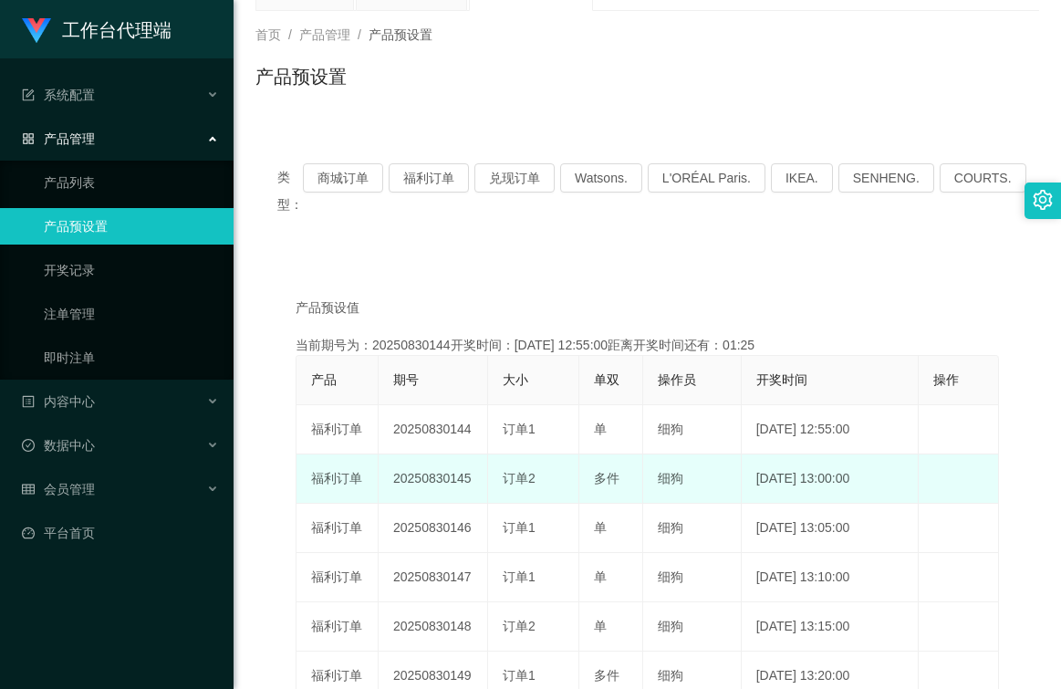
click at [387, 475] on td "20250830145" at bounding box center [432, 478] width 109 height 49
copy td "20250830145"
click at [474, 478] on td "20250830145" at bounding box center [432, 478] width 109 height 49
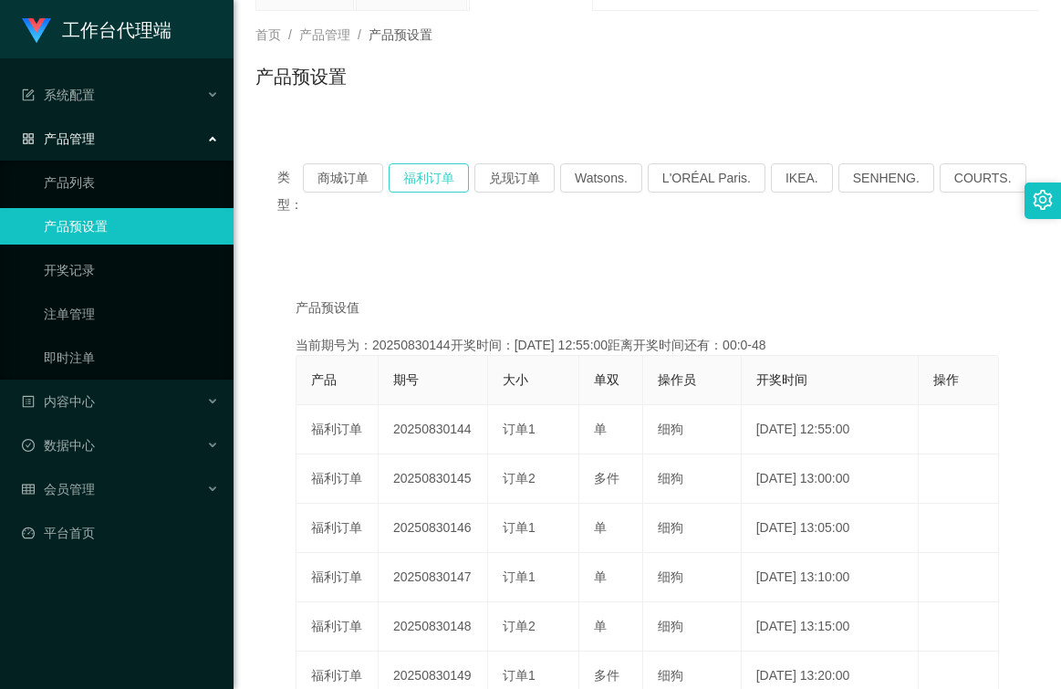
click at [443, 178] on button "福利订单" at bounding box center [428, 177] width 80 height 29
click at [79, 489] on span "会员管理" at bounding box center [58, 489] width 73 height 15
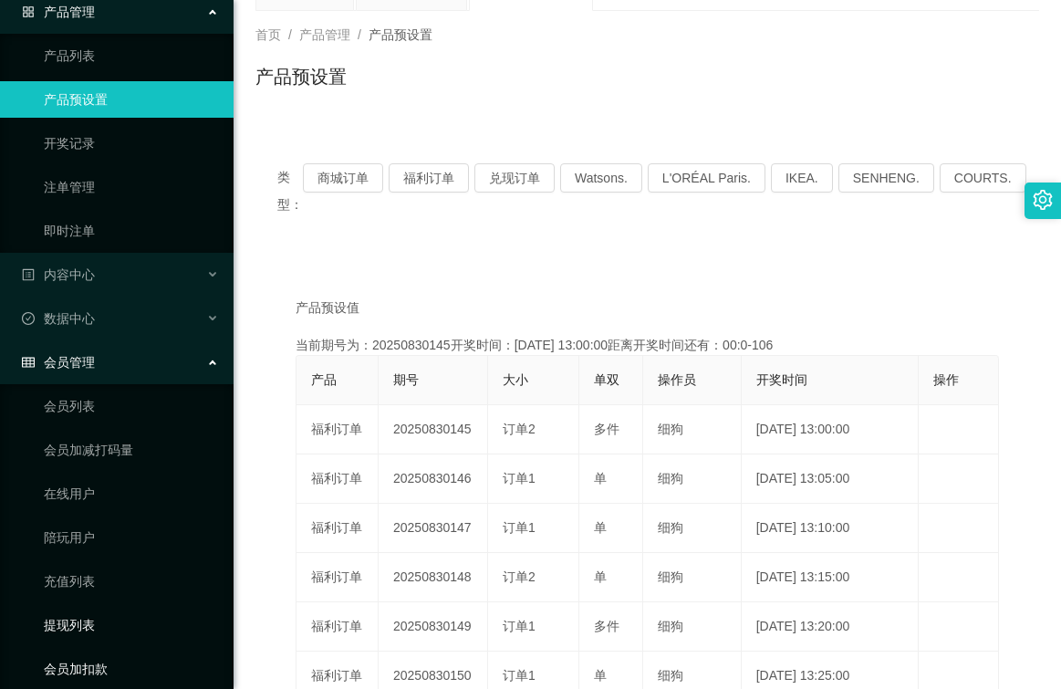
scroll to position [231, 0]
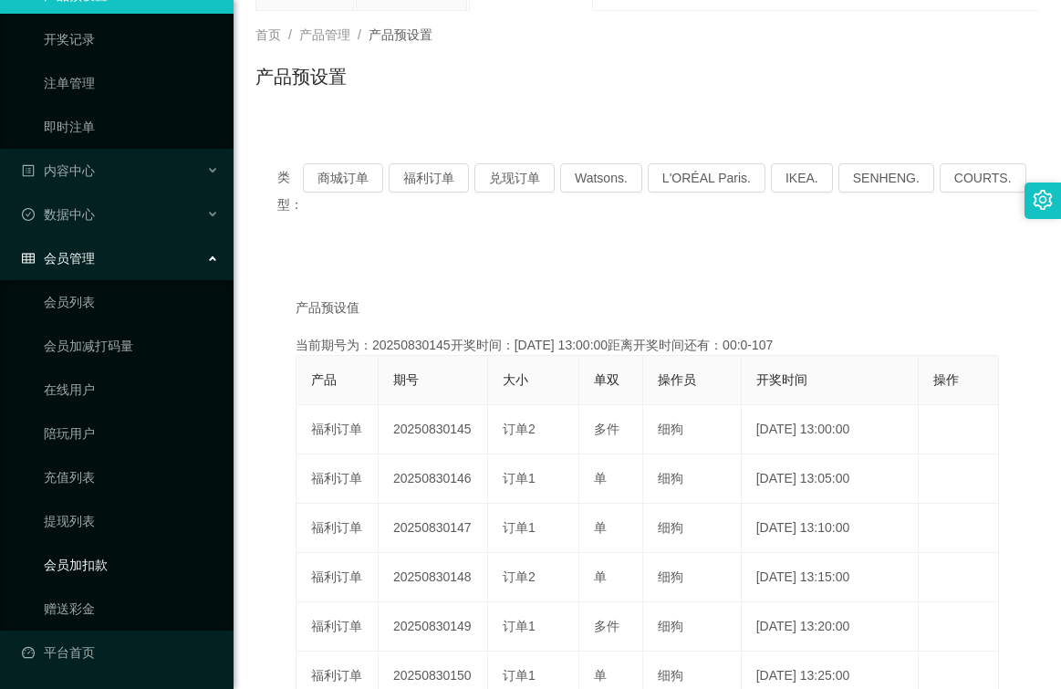
click at [98, 565] on link "会员加扣款" at bounding box center [131, 564] width 175 height 36
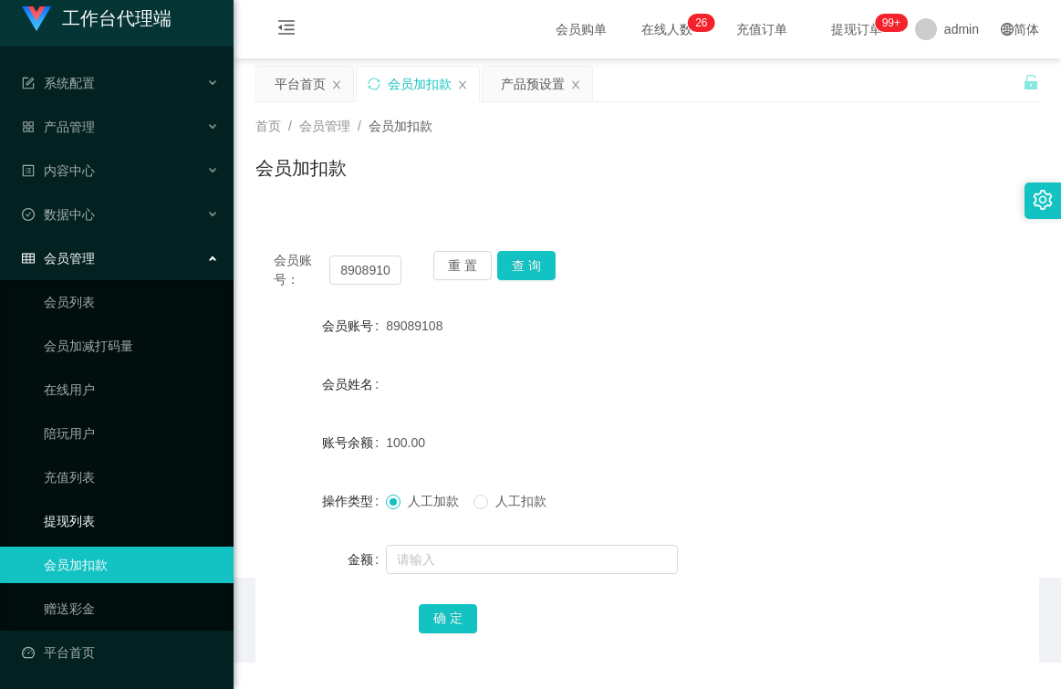
scroll to position [12, 0]
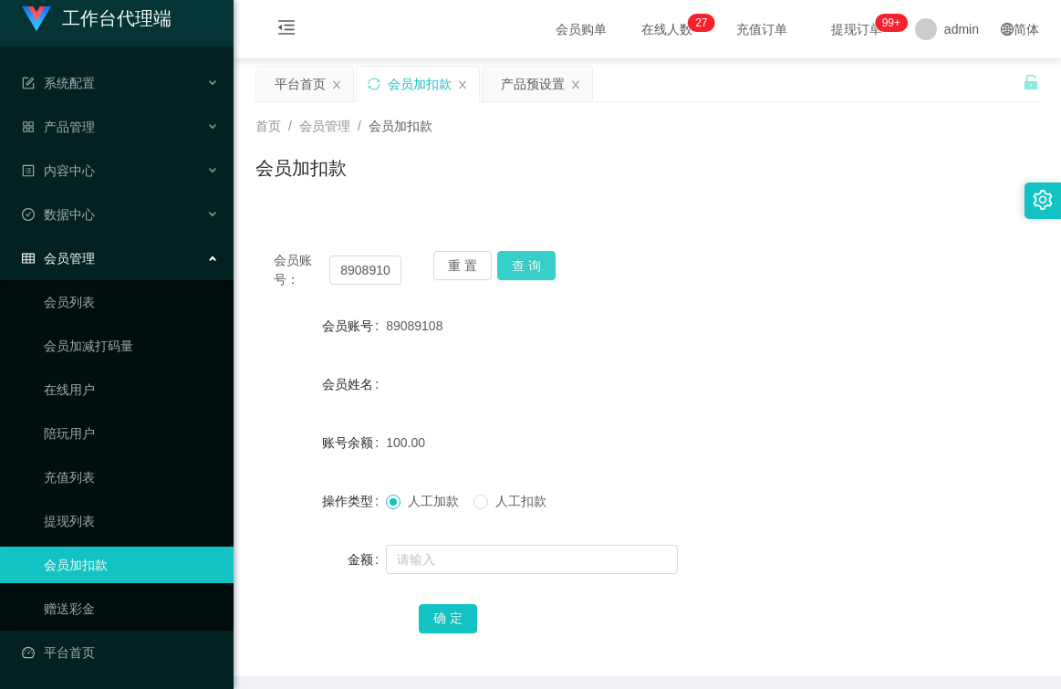
click at [524, 265] on button "查 询" at bounding box center [526, 265] width 58 height 29
click at [488, 502] on span at bounding box center [480, 501] width 15 height 15
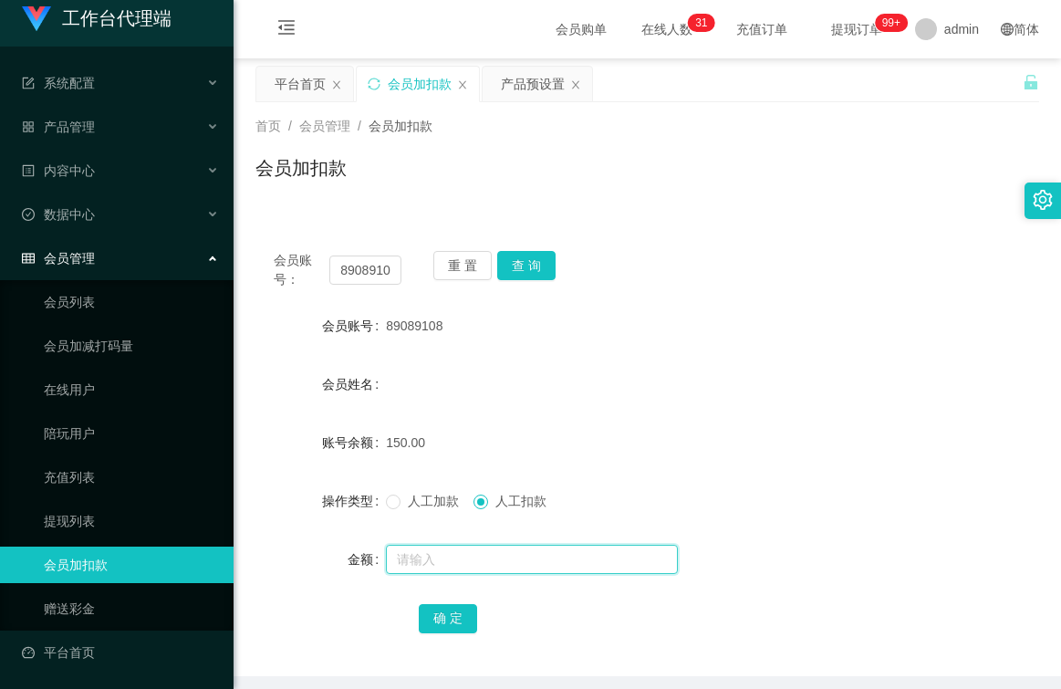
click at [476, 556] on input "text" at bounding box center [532, 558] width 292 height 29
type input "150"
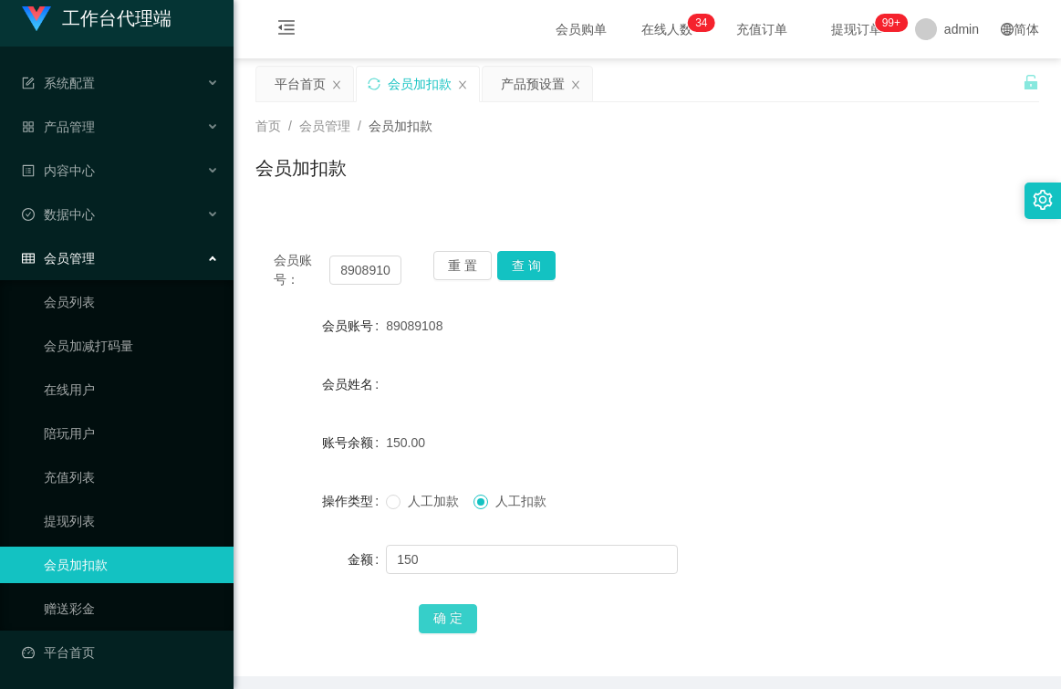
drag, startPoint x: 428, startPoint y: 612, endPoint x: 476, endPoint y: 575, distance: 61.1
click at [438, 604] on button "确 定" at bounding box center [448, 618] width 58 height 29
click at [518, 268] on button "查 询" at bounding box center [526, 265] width 58 height 29
click at [388, 271] on input "89089108" at bounding box center [365, 269] width 72 height 29
type input "8"
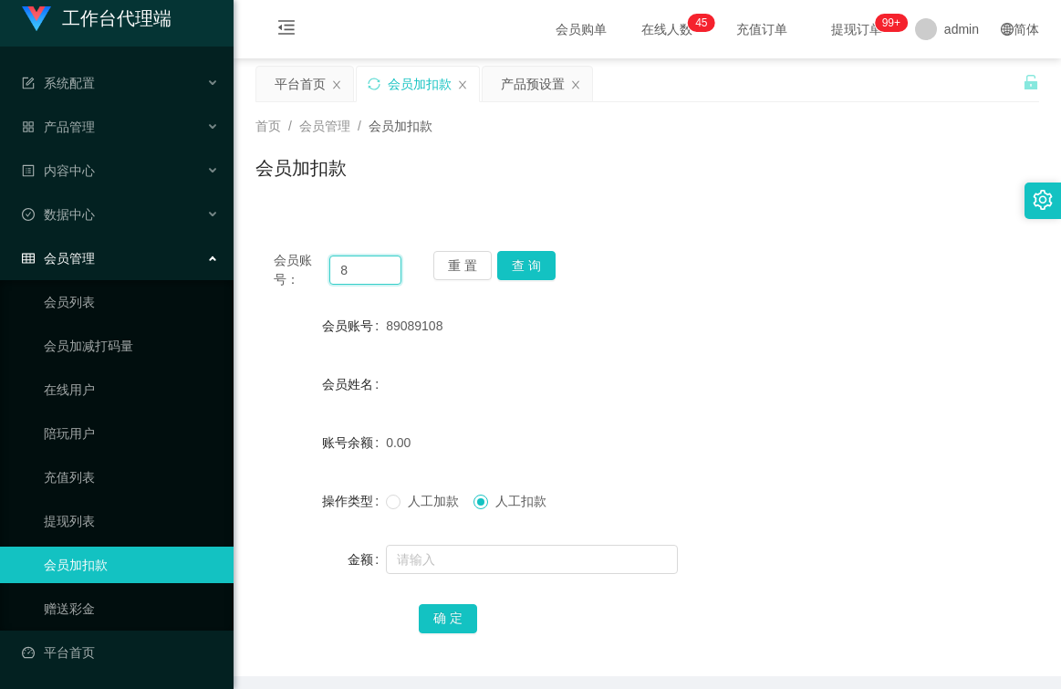
click at [388, 271] on input "8" at bounding box center [365, 269] width 72 height 29
click at [520, 265] on button "查 询" at bounding box center [526, 265] width 58 height 29
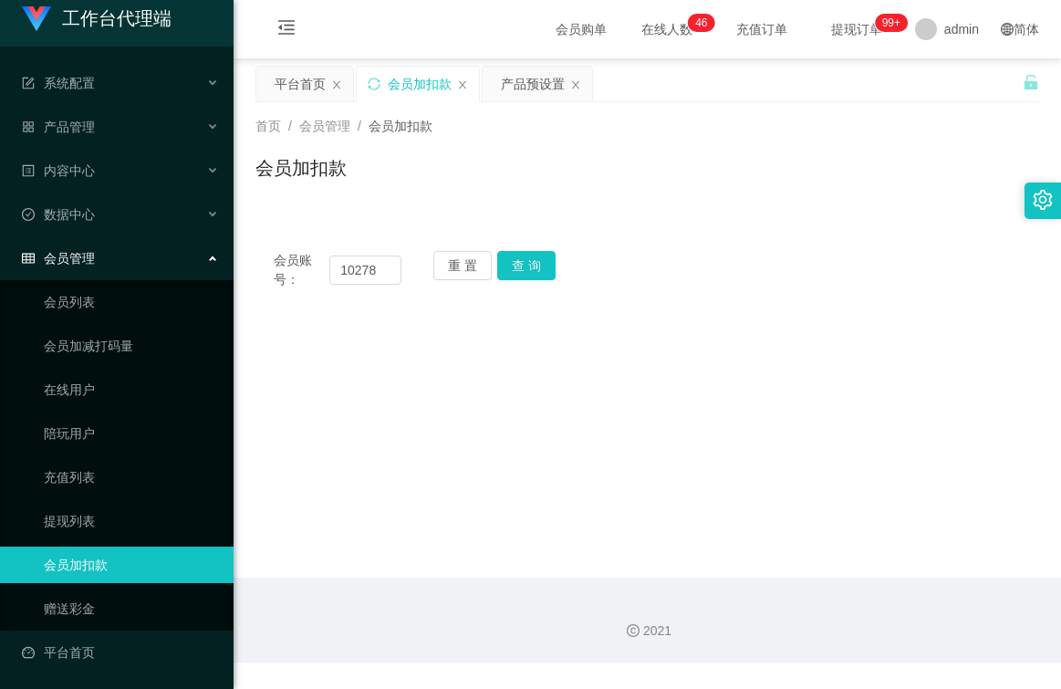
click at [632, 265] on div "会员账号： 10278 重 置 查 询" at bounding box center [646, 270] width 783 height 38
click at [77, 563] on link "会员加扣款" at bounding box center [131, 564] width 175 height 36
click at [379, 267] on input "10278" at bounding box center [365, 269] width 72 height 29
type input "1"
click at [377, 271] on input "text" at bounding box center [365, 269] width 72 height 29
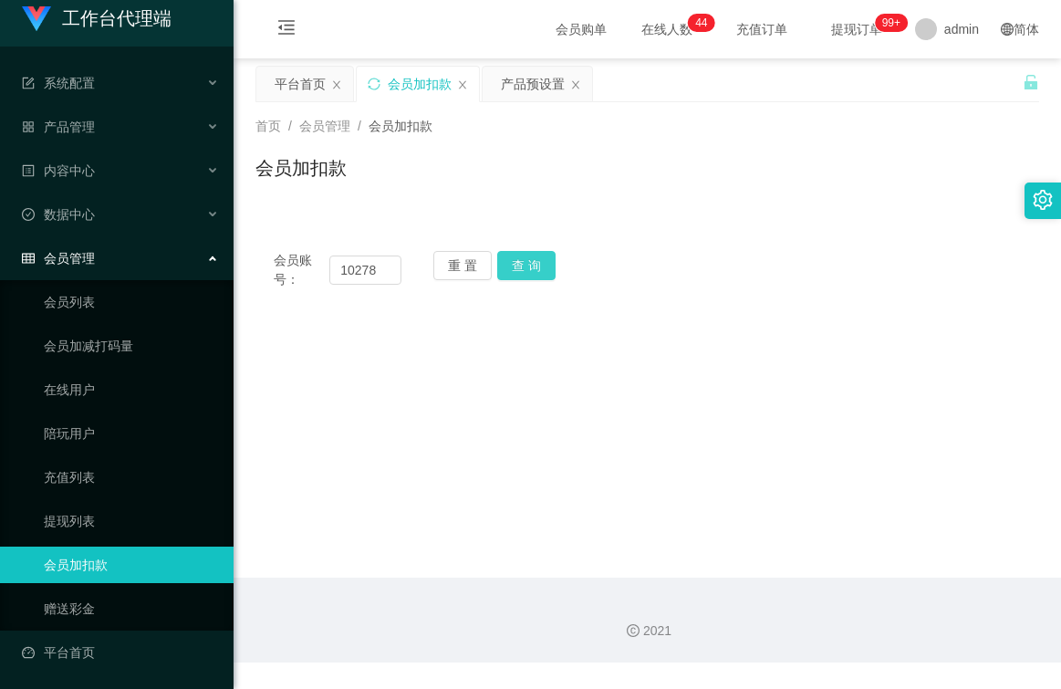
click at [513, 261] on button "查 询" at bounding box center [526, 265] width 58 height 29
click at [387, 271] on input "10278" at bounding box center [365, 269] width 72 height 29
click at [376, 268] on input "10278" at bounding box center [365, 269] width 72 height 29
type input "1"
click at [359, 273] on input "text" at bounding box center [365, 269] width 72 height 29
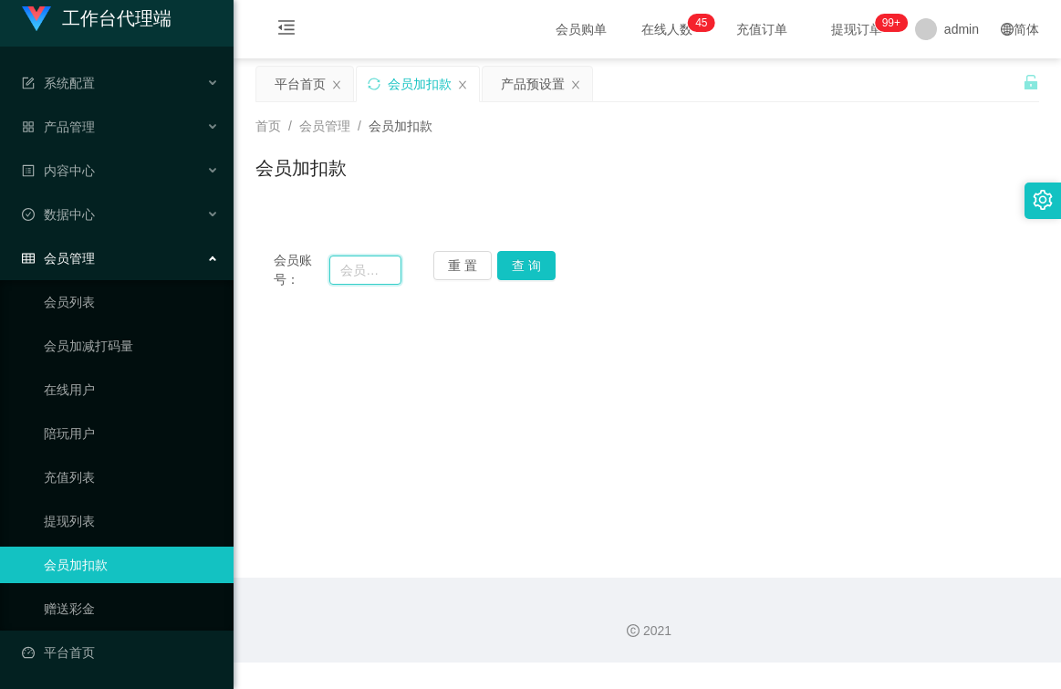
paste input "yy5025728"
type input "yy5025728"
click at [514, 271] on button "查 询" at bounding box center [526, 265] width 58 height 29
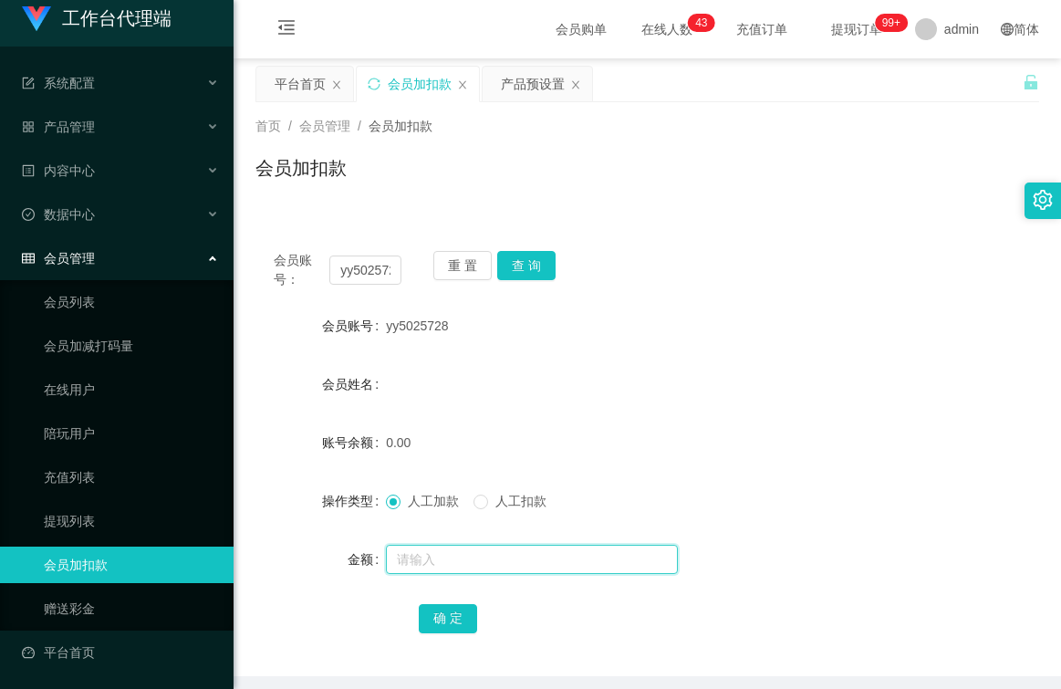
click at [468, 562] on input "text" at bounding box center [532, 558] width 292 height 29
type input "100"
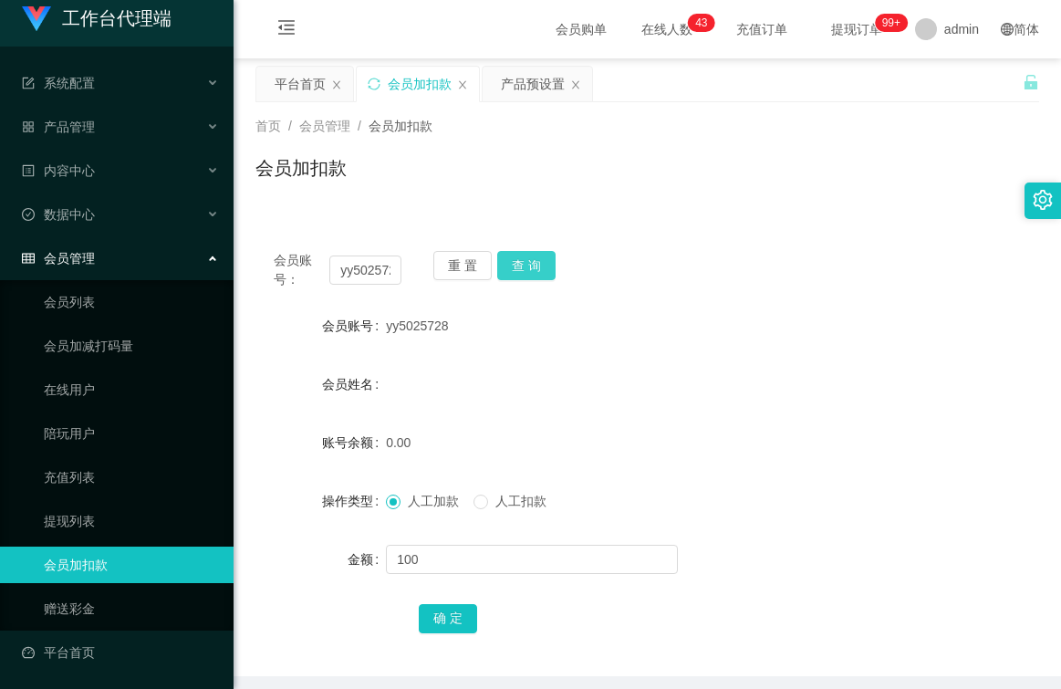
click at [538, 272] on button "查 询" at bounding box center [526, 265] width 58 height 29
click at [507, 262] on button "查 询" at bounding box center [526, 265] width 58 height 29
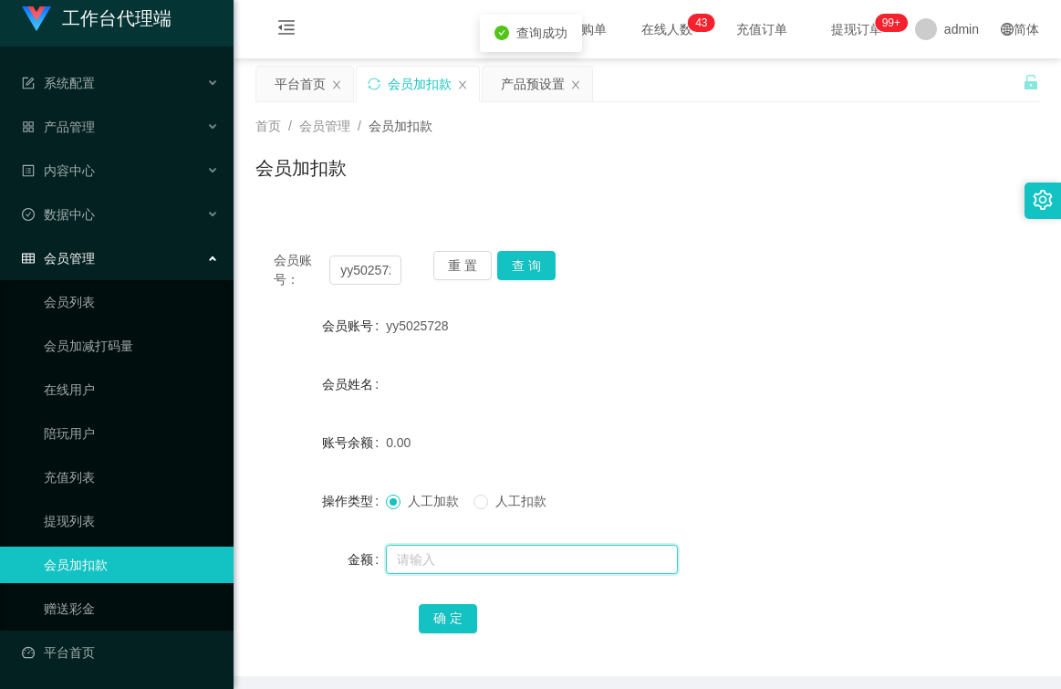
click at [431, 559] on input "text" at bounding box center [532, 558] width 292 height 29
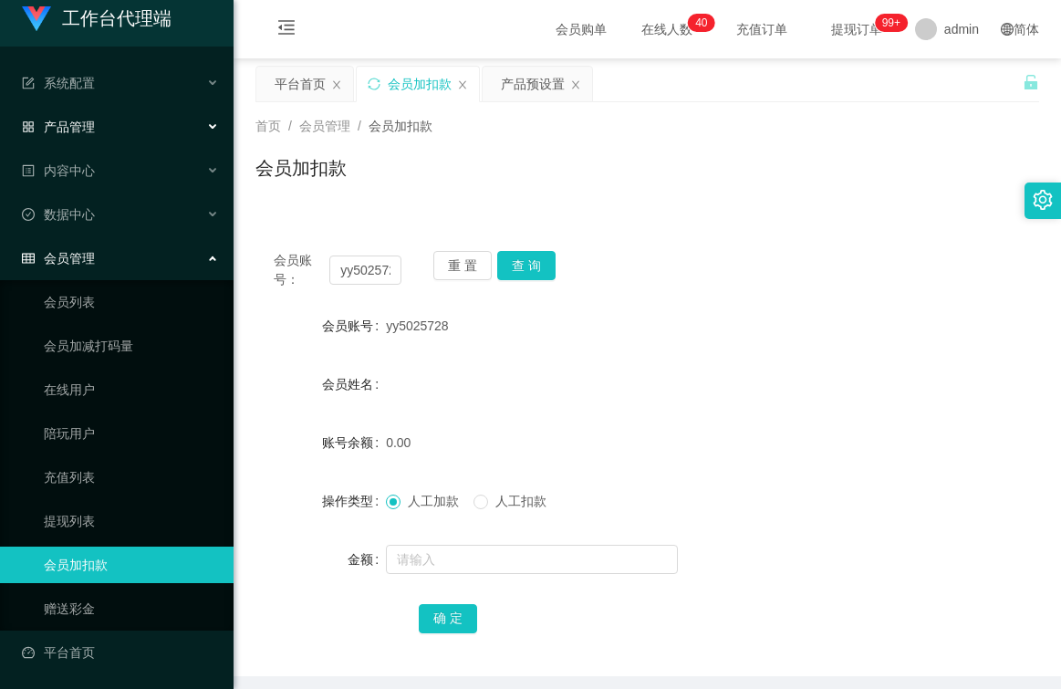
click at [100, 129] on div "产品管理" at bounding box center [116, 127] width 233 height 36
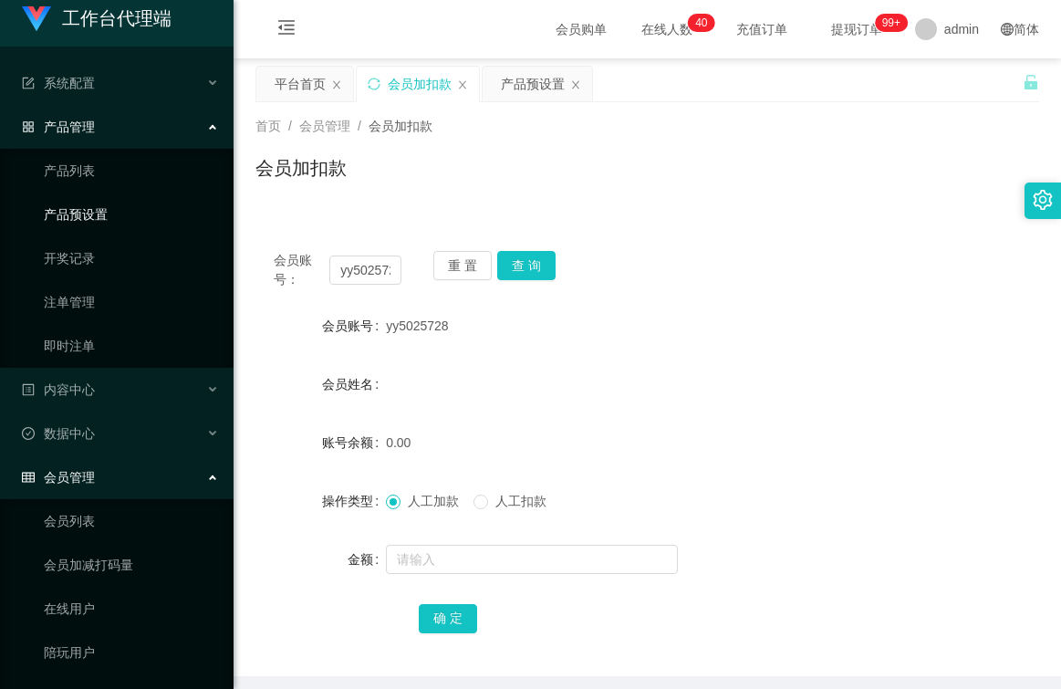
click at [86, 213] on link "产品预设置" at bounding box center [131, 214] width 175 height 36
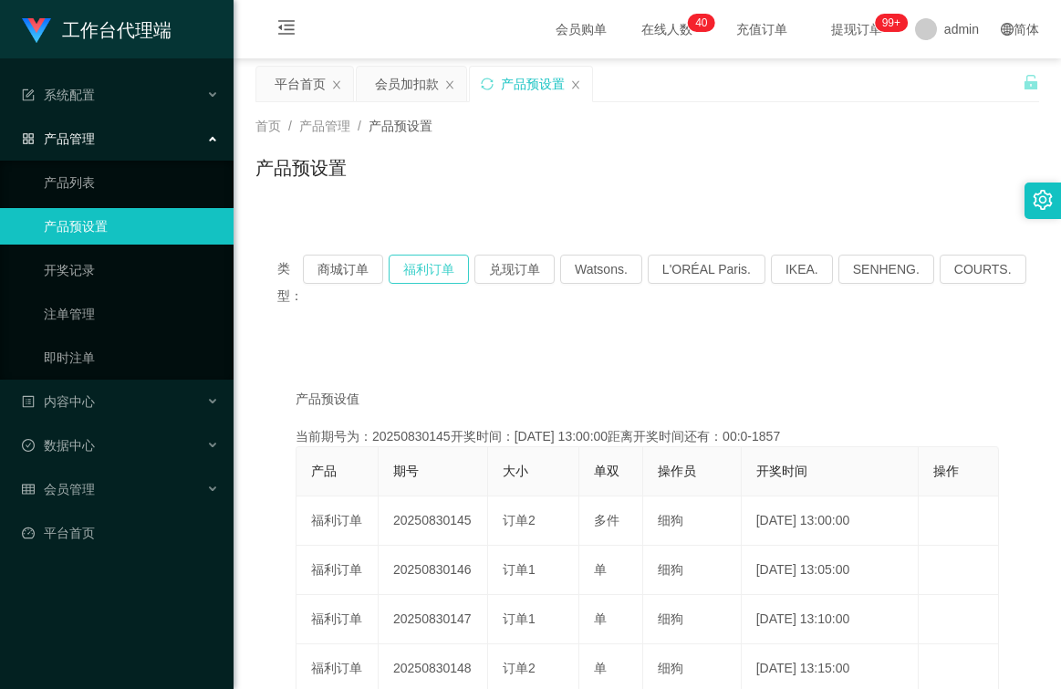
click at [448, 267] on button "福利订单" at bounding box center [428, 268] width 80 height 29
click at [442, 270] on button "福利订单" at bounding box center [428, 268] width 80 height 29
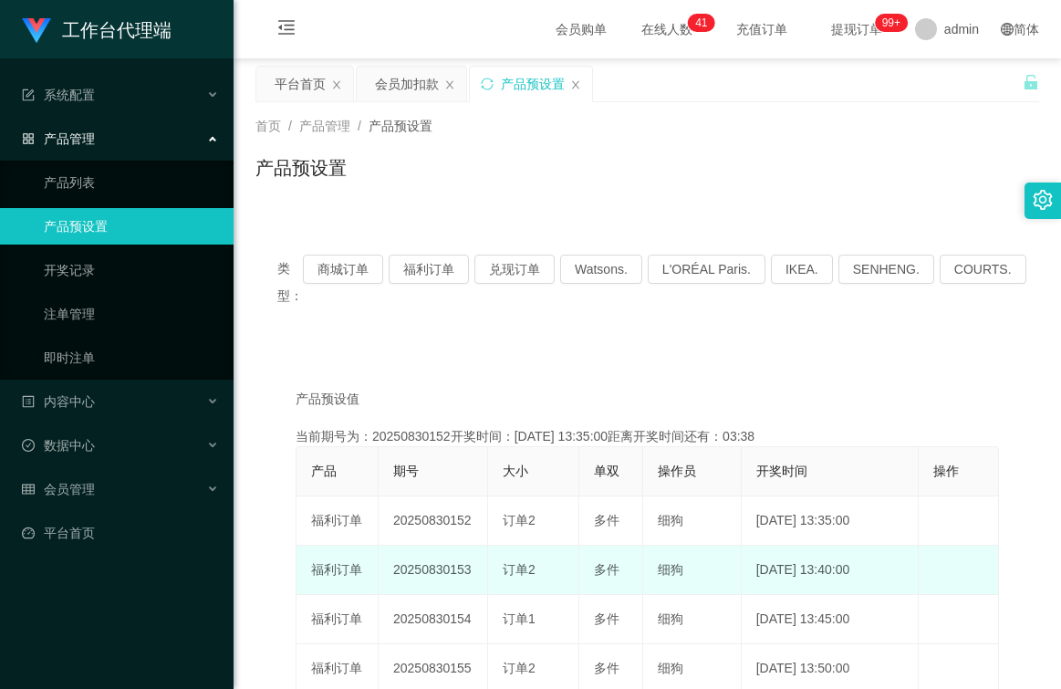
click at [473, 572] on td "20250830153" at bounding box center [432, 569] width 109 height 49
copy td "20250830153"
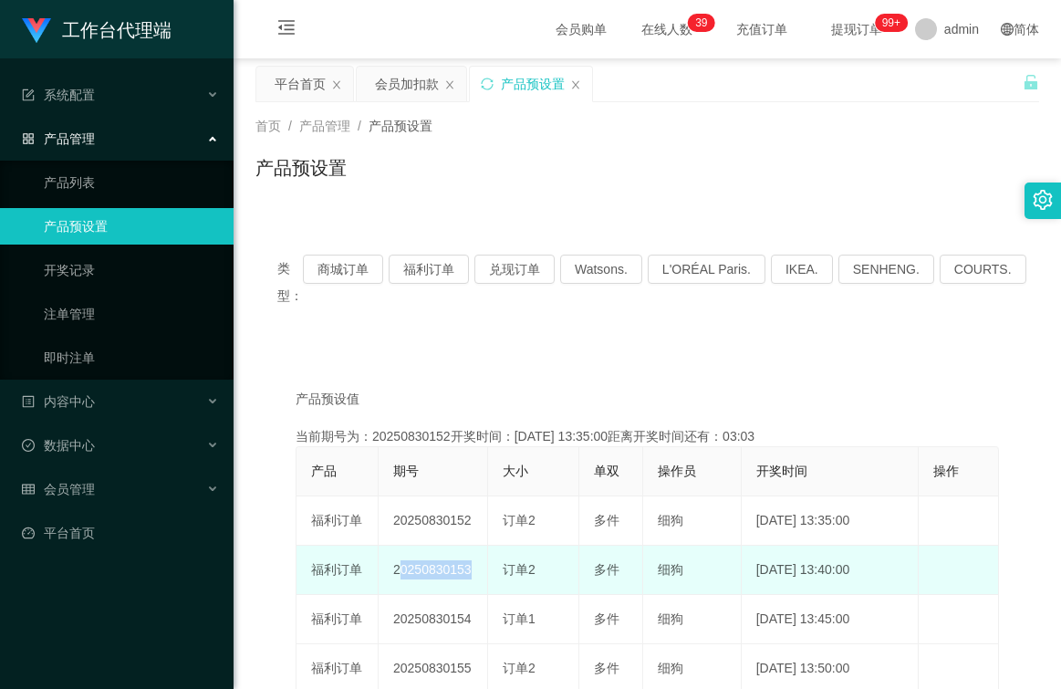
click at [480, 575] on td "20250830153" at bounding box center [432, 569] width 109 height 49
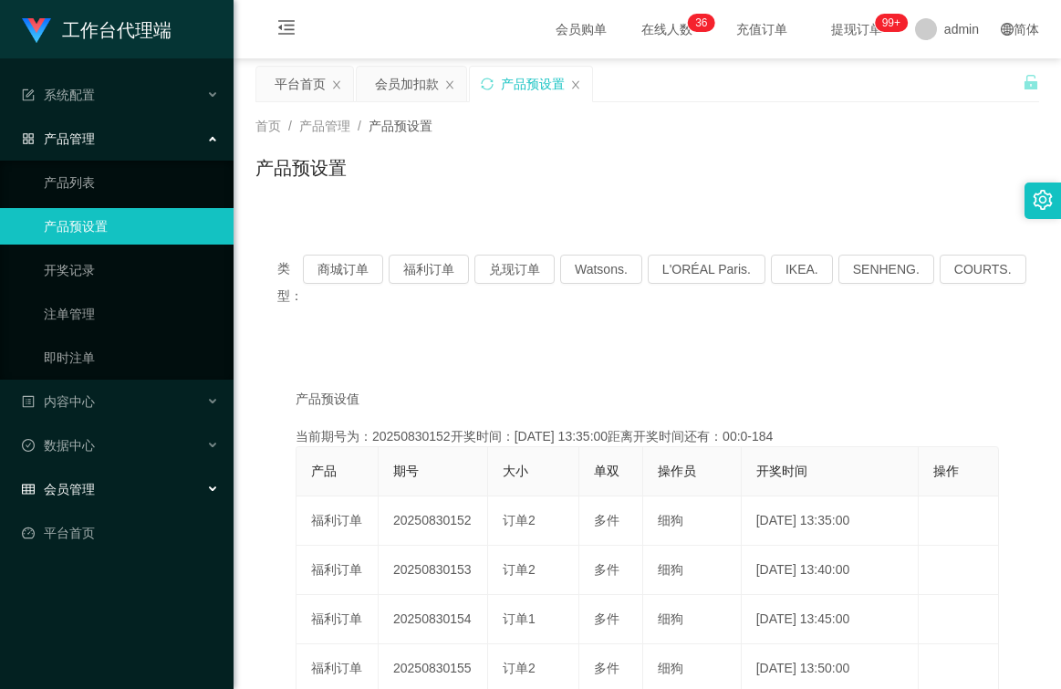
click at [77, 482] on span "会员管理" at bounding box center [58, 489] width 73 height 15
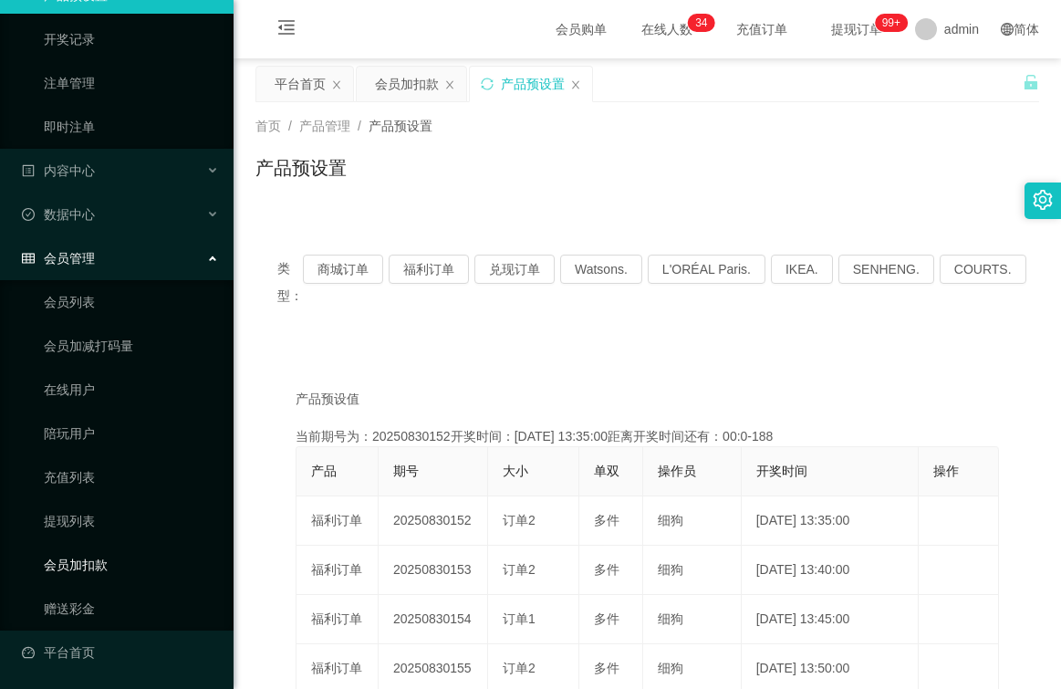
click at [109, 562] on link "会员加扣款" at bounding box center [131, 564] width 175 height 36
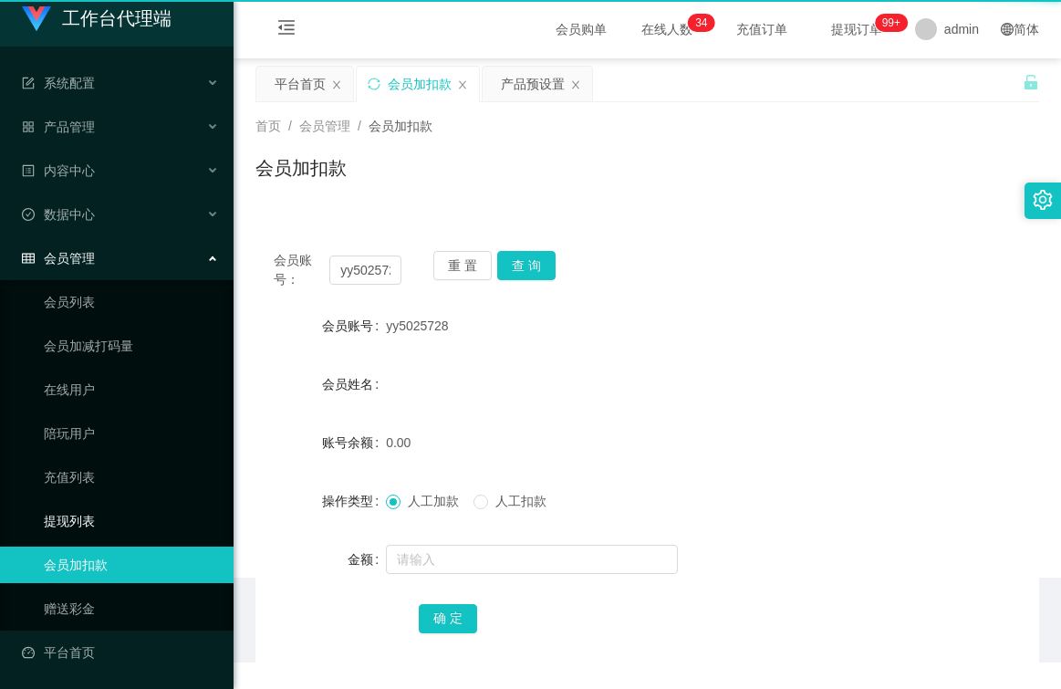
scroll to position [12, 0]
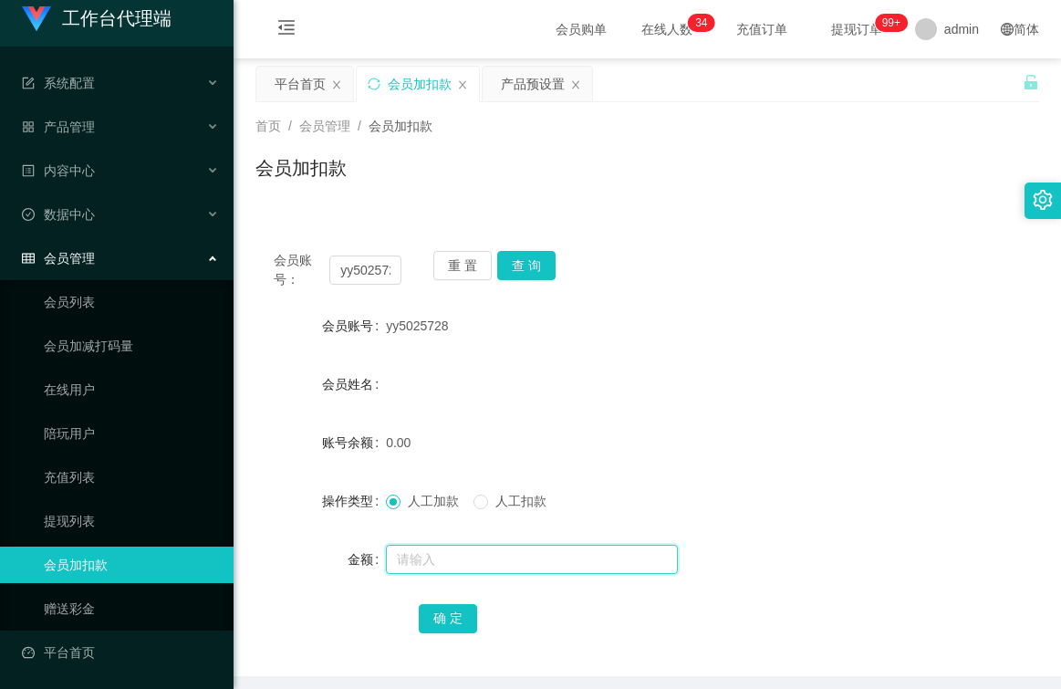
click at [445, 564] on input "text" at bounding box center [532, 558] width 292 height 29
type input "100"
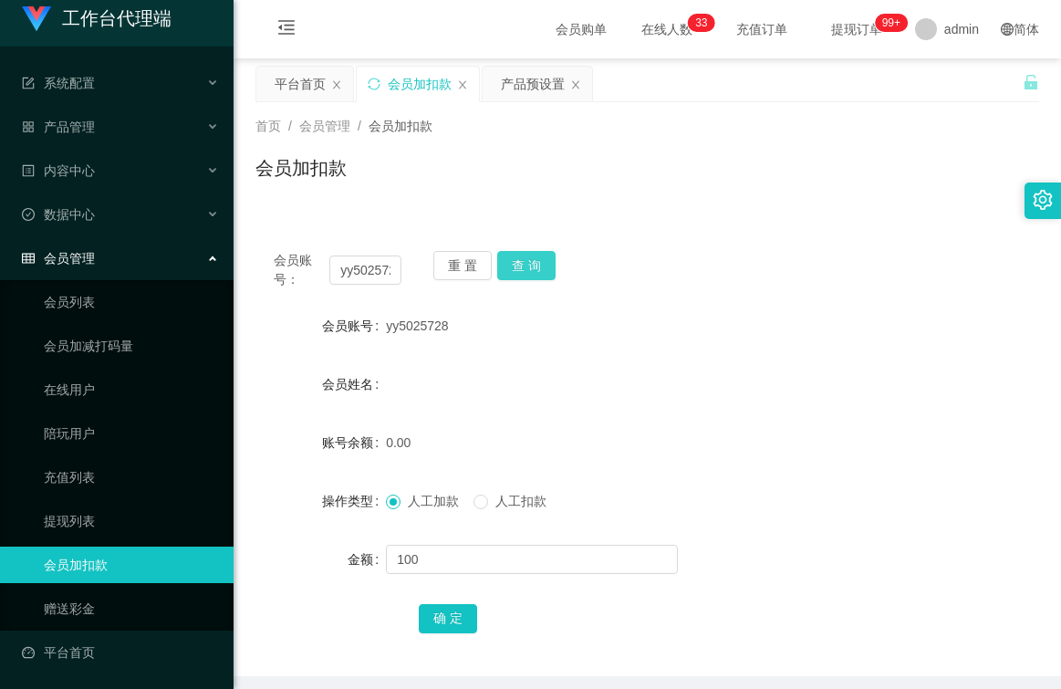
drag, startPoint x: 508, startPoint y: 270, endPoint x: 524, endPoint y: 287, distance: 23.9
click at [508, 270] on button "查 询" at bounding box center [526, 265] width 58 height 29
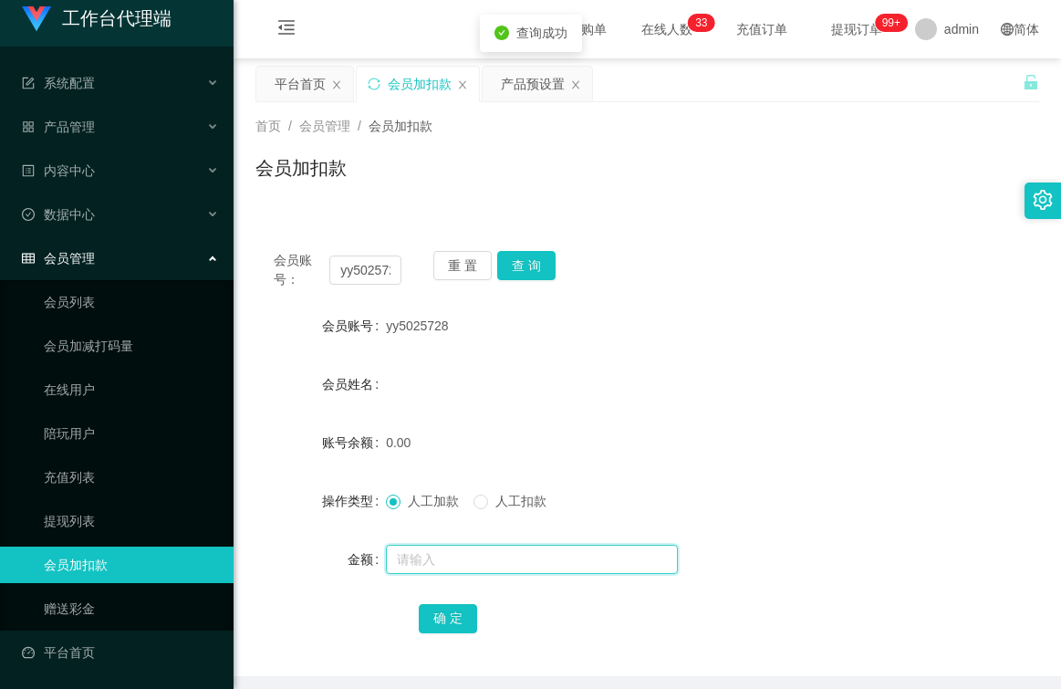
click at [443, 554] on input "text" at bounding box center [532, 558] width 292 height 29
type input "100"
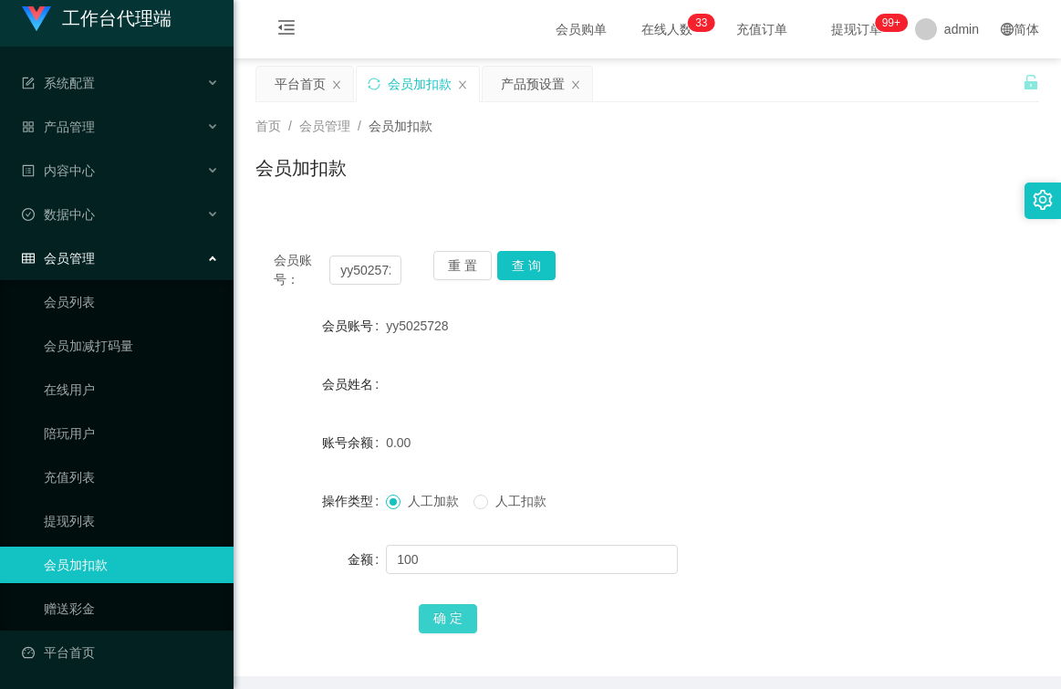
click at [443, 621] on button "确 定" at bounding box center [448, 618] width 58 height 29
click at [524, 255] on button "查 询" at bounding box center [526, 265] width 58 height 29
